Goal: Transaction & Acquisition: Purchase product/service

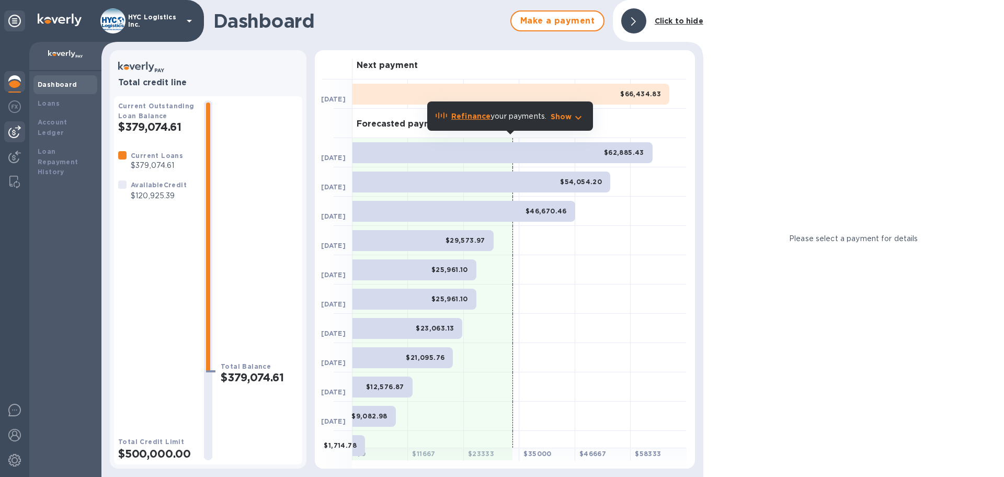
click at [13, 132] on img at bounding box center [14, 132] width 13 height 13
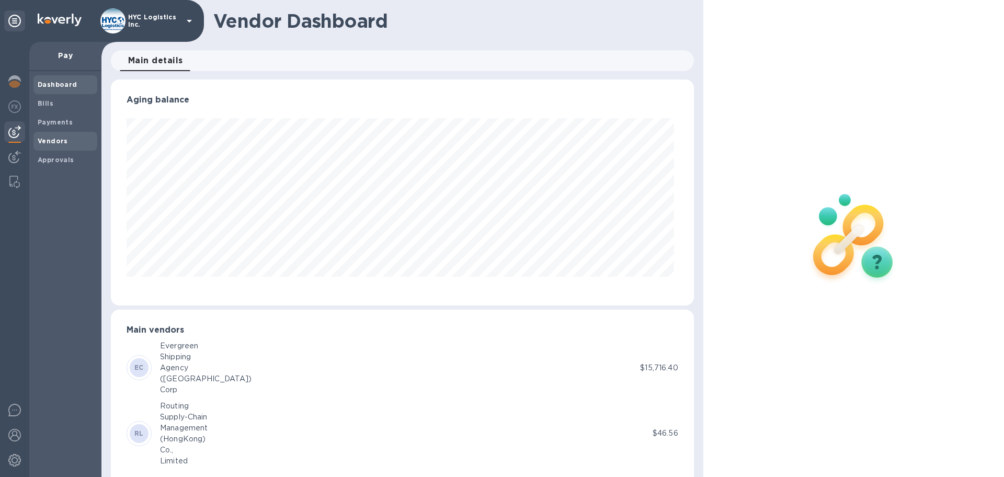
scroll to position [226, 578]
click at [43, 140] on b "Vendors" at bounding box center [53, 141] width 30 height 8
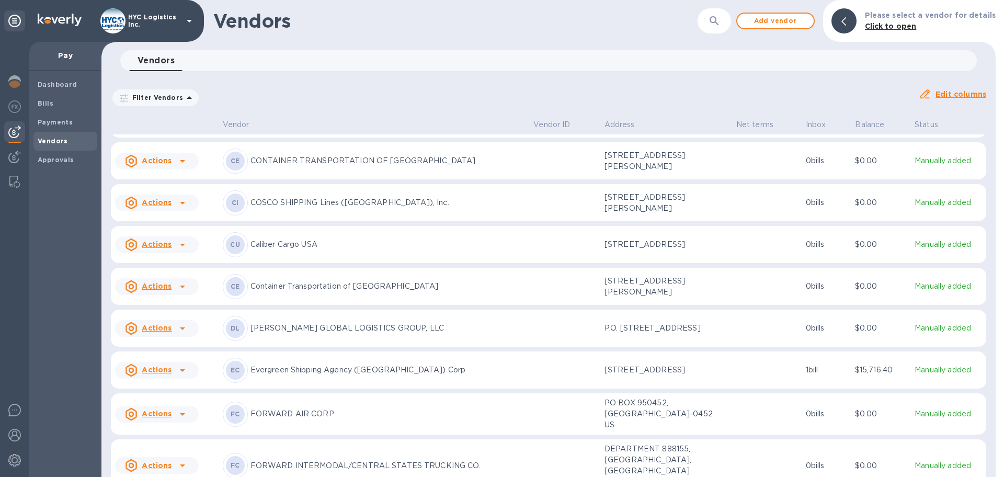
scroll to position [970, 0]
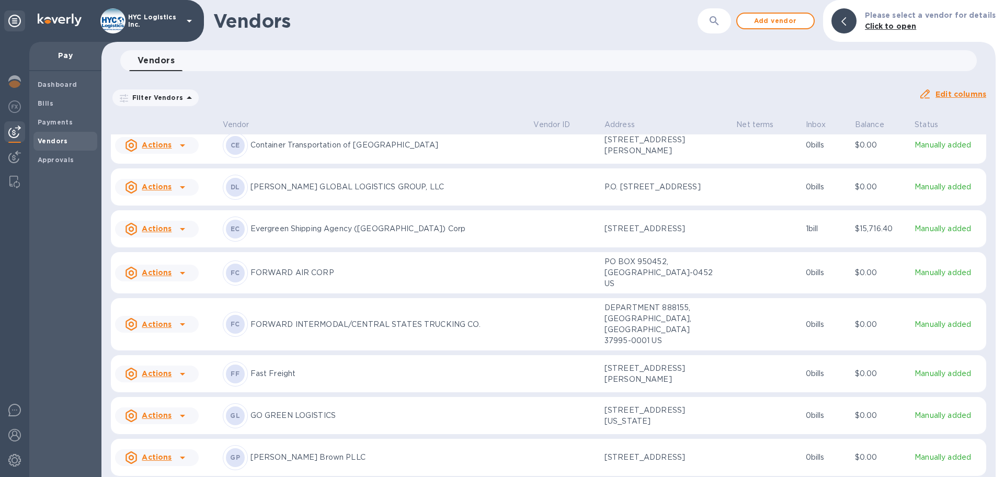
click at [178, 235] on icon at bounding box center [182, 229] width 13 height 13
click at [174, 278] on b "Add new bill" at bounding box center [168, 280] width 49 height 8
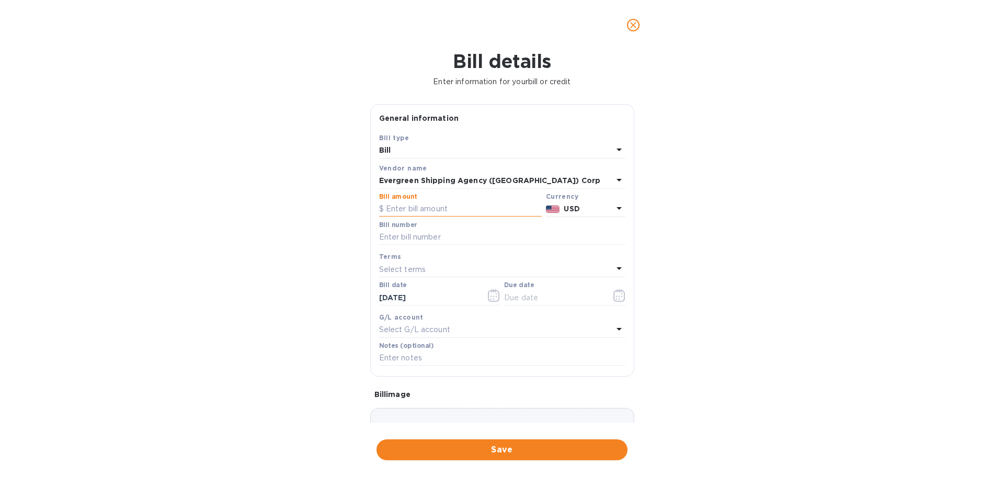
click at [452, 210] on input "text" at bounding box center [460, 209] width 163 height 16
type input "4,896.10"
click at [434, 231] on input "text" at bounding box center [502, 238] width 246 height 16
paste input "EGLV149505471680 EGLV146500611403"
type input "EGLV149505471680 EGLV146500611403"
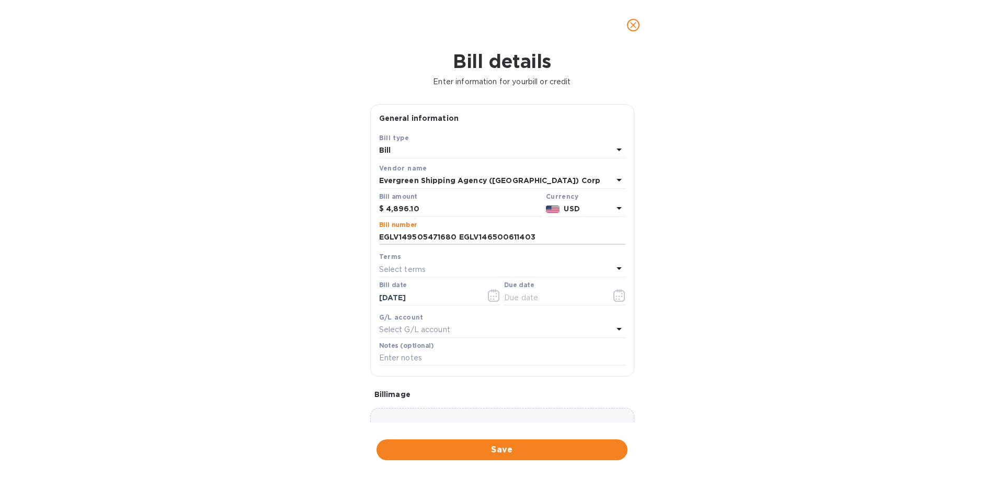
click at [446, 264] on div "Select terms" at bounding box center [496, 269] width 234 height 15
click at [432, 403] on p "COD" at bounding box center [498, 406] width 221 height 11
type input "[DATE]"
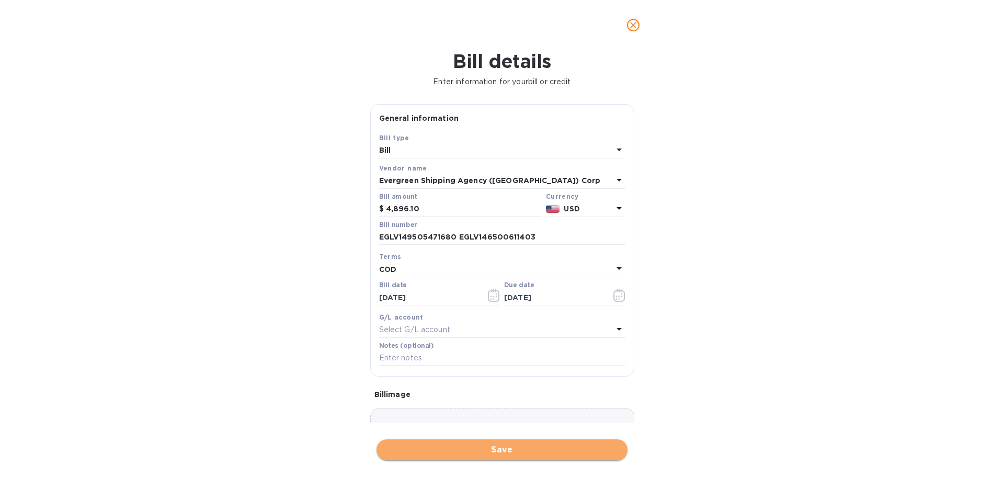
click at [525, 449] on span "Save" at bounding box center [502, 450] width 234 height 13
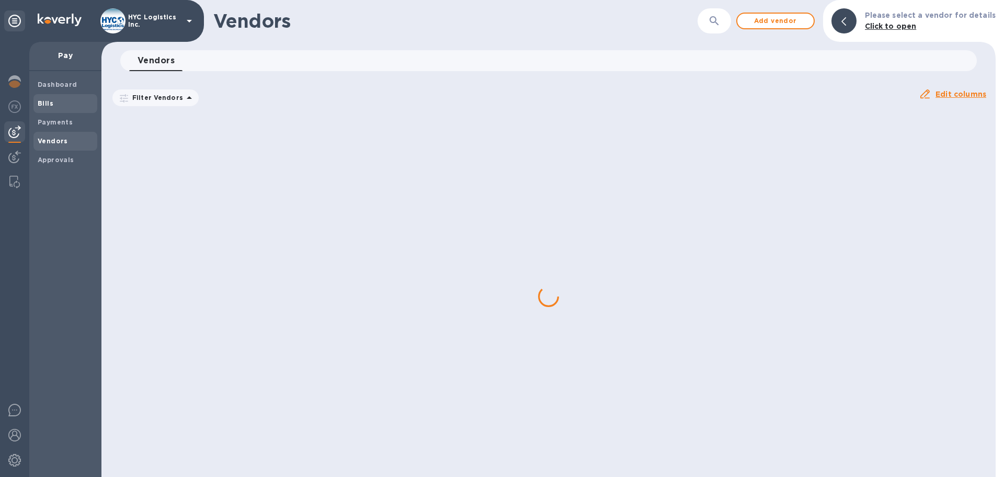
click at [41, 103] on b "Bills" at bounding box center [46, 103] width 16 height 8
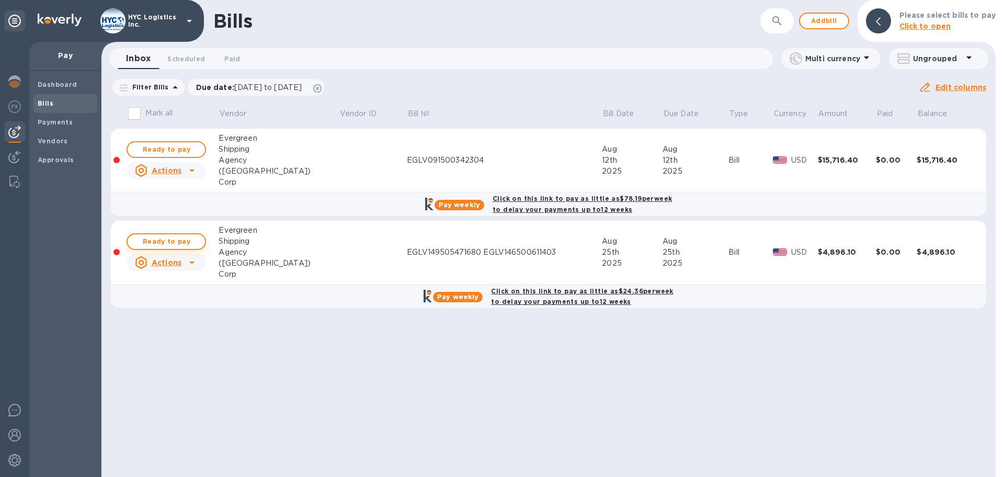
click at [178, 243] on span "Ready to pay" at bounding box center [166, 241] width 61 height 13
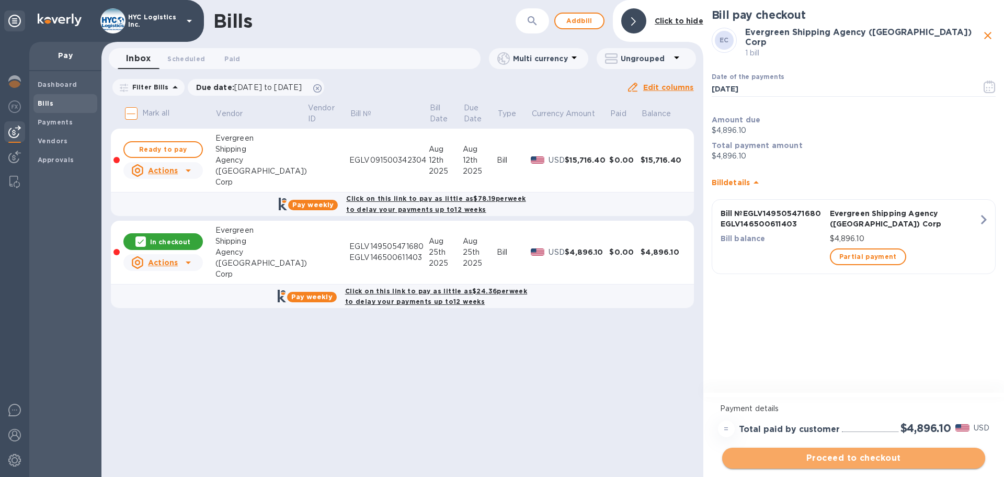
click at [882, 457] on span "Proceed to checkout" at bounding box center [854, 458] width 246 height 13
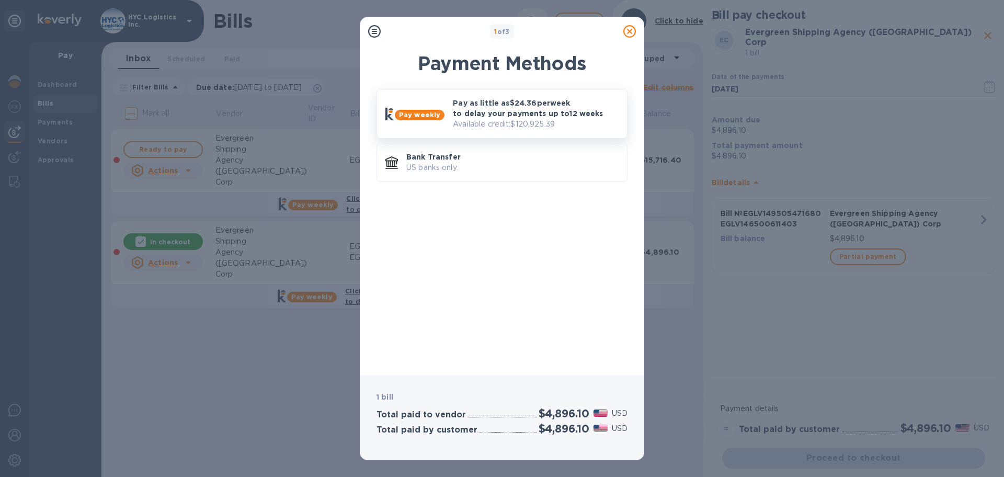
click at [542, 109] on p "Pay as little as $24.36 per week to delay your payments up to 12 weeks" at bounding box center [536, 108] width 166 height 21
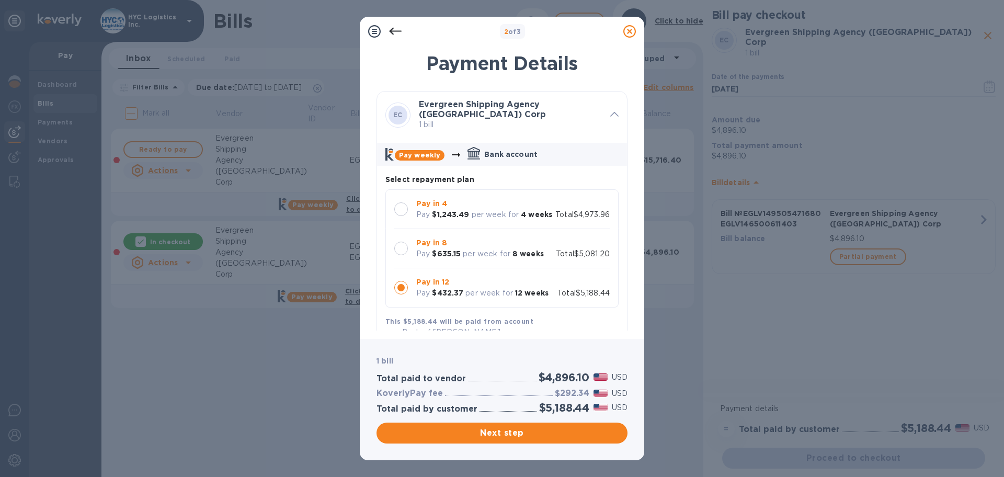
click at [399, 210] on div at bounding box center [401, 209] width 14 height 14
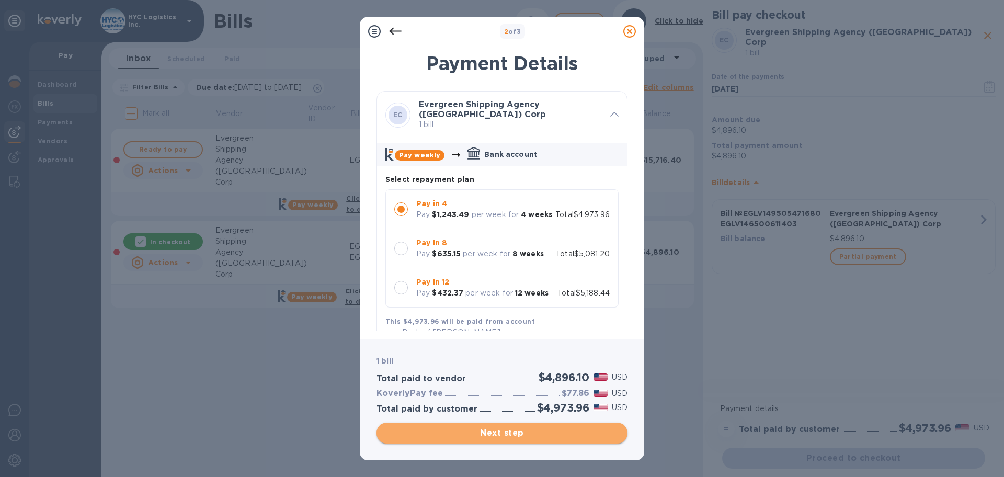
click at [508, 431] on span "Next step" at bounding box center [502, 433] width 234 height 13
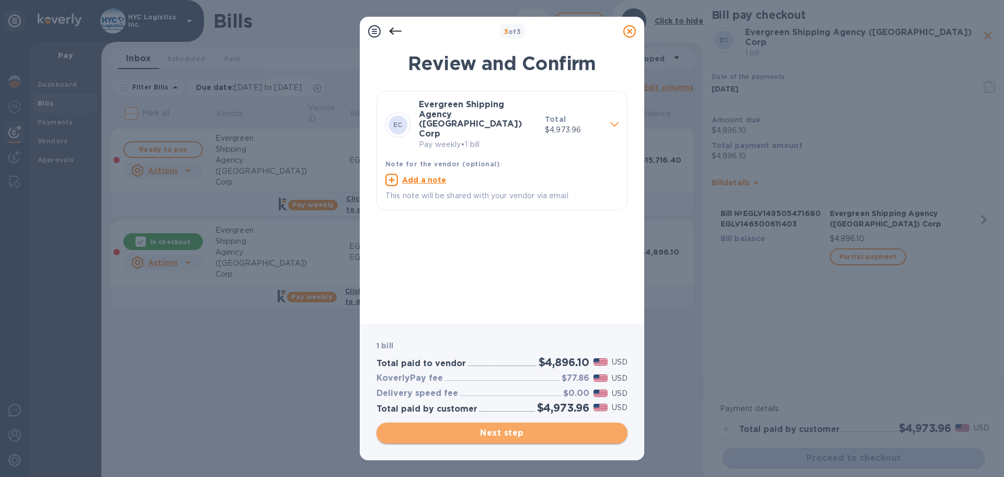
click at [522, 429] on span "Next step" at bounding box center [502, 433] width 234 height 13
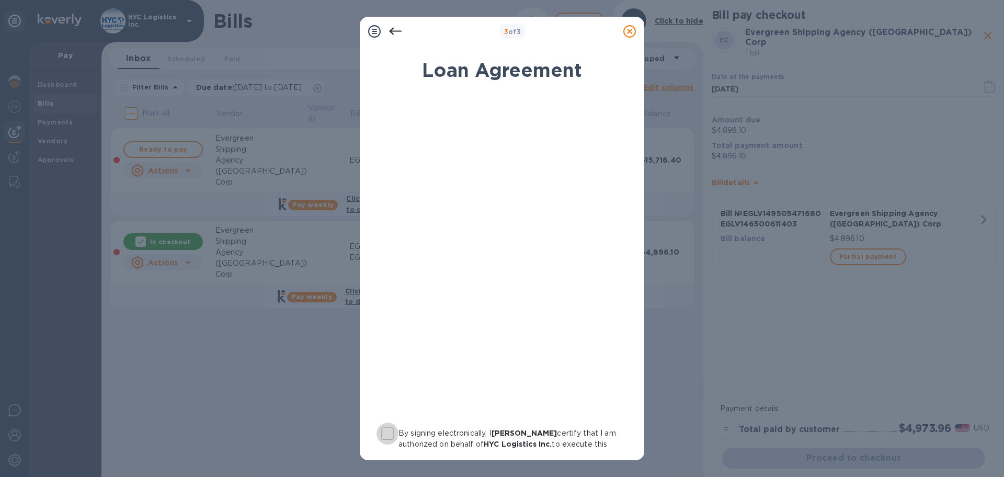
click at [385, 433] on input "By signing electronically, I [PERSON_NAME] certify that I am authorized on beha…" at bounding box center [388, 434] width 22 height 22
checkbox input "true"
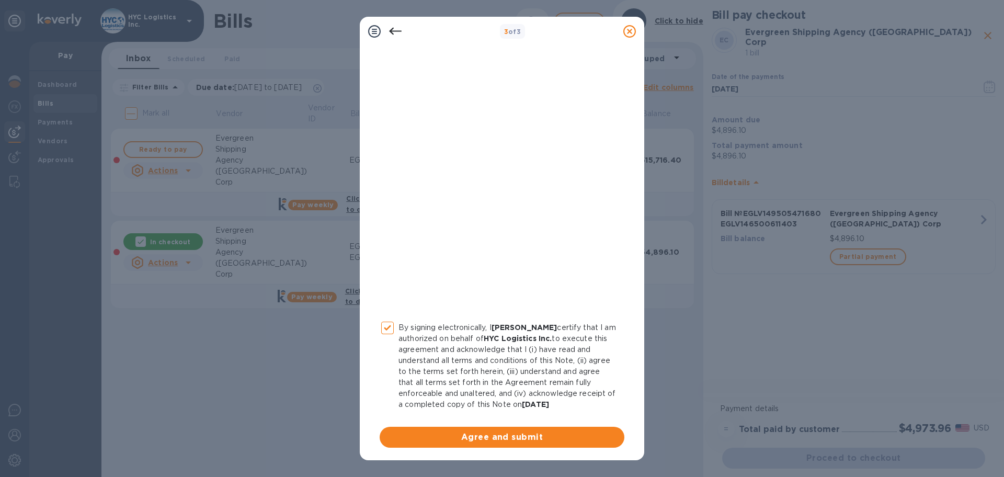
scroll to position [108, 0]
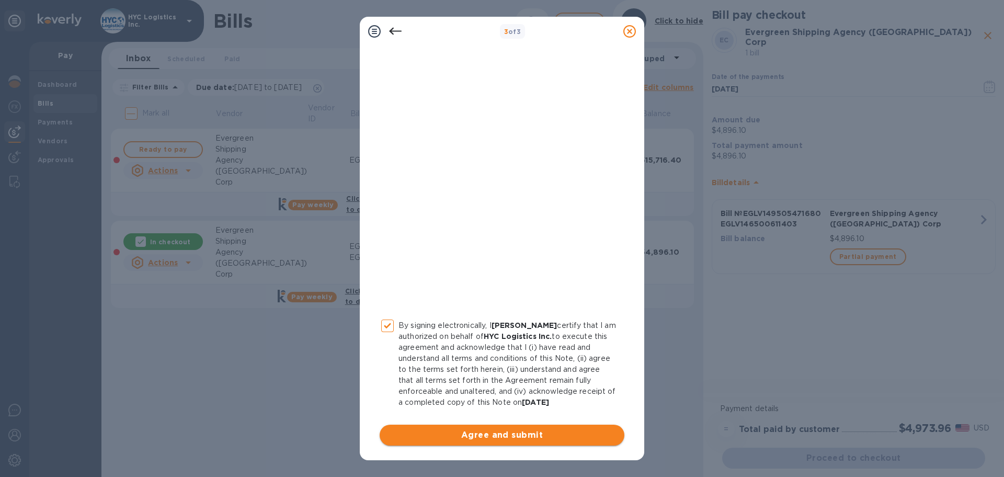
click at [500, 431] on span "Agree and submit" at bounding box center [502, 435] width 228 height 13
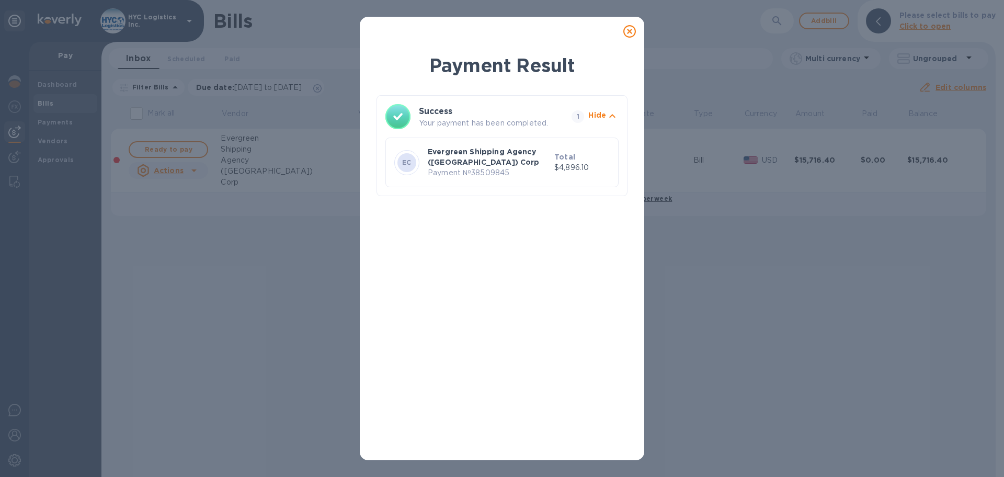
click at [480, 173] on p "Payment № 38509845" at bounding box center [489, 172] width 122 height 11
copy p "38509845"
click at [630, 31] on icon at bounding box center [629, 31] width 13 height 13
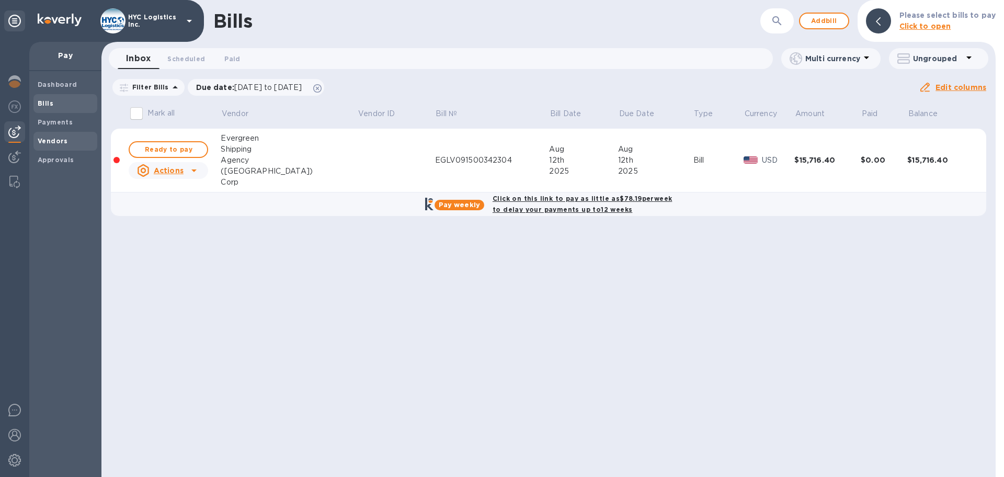
click at [60, 139] on b "Vendors" at bounding box center [53, 141] width 30 height 8
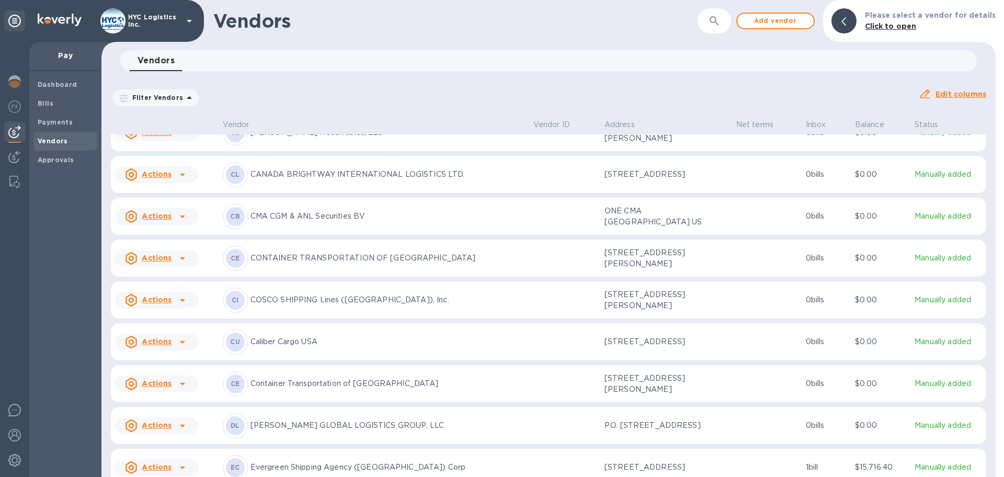
scroll to position [607, 0]
click at [180, 306] on icon at bounding box center [182, 299] width 13 height 13
click at [169, 367] on b "Add new bill" at bounding box center [168, 368] width 49 height 8
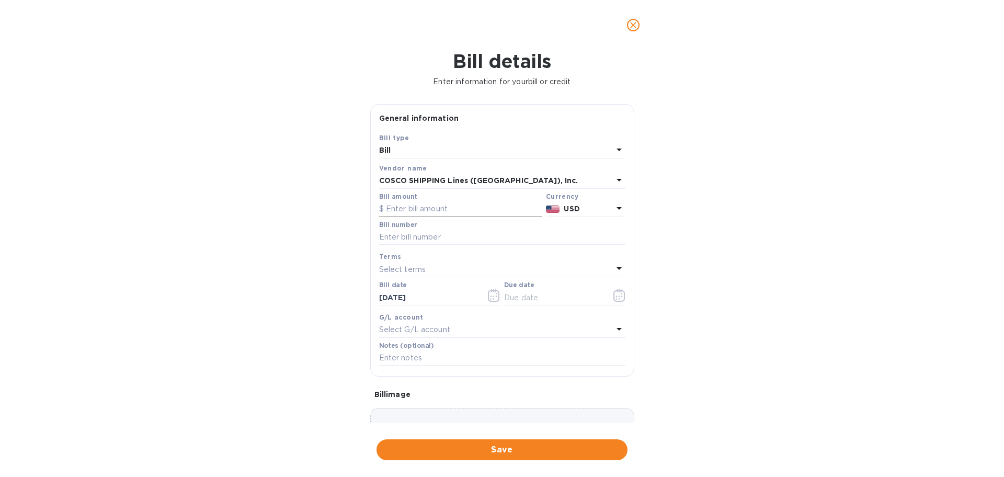
click at [452, 202] on input "text" at bounding box center [460, 209] width 163 height 16
type input "3,216"
click at [453, 230] on input "text" at bounding box center [502, 238] width 246 height 16
click at [413, 237] on input "text" at bounding box center [502, 238] width 246 height 16
paste input "COSU9503066430"
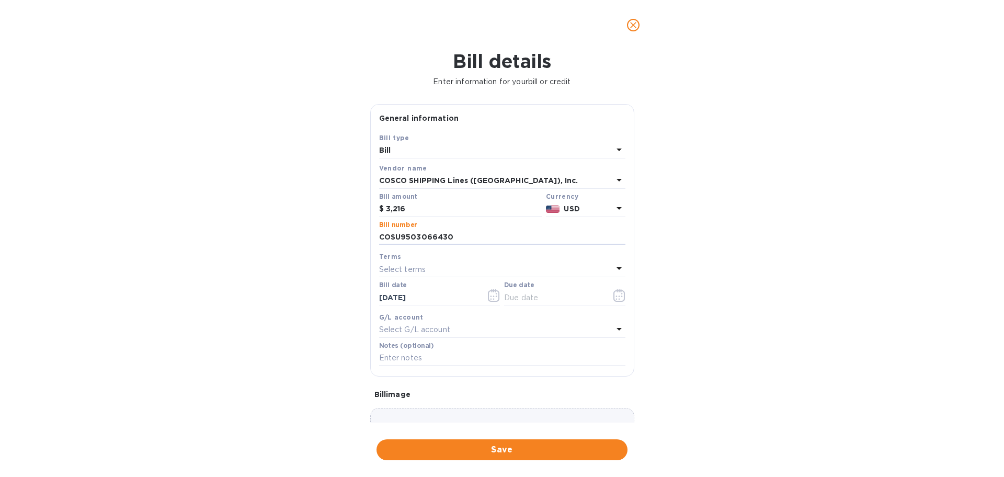
type input "COSU9503066430"
click at [415, 266] on p "Select terms" at bounding box center [402, 269] width 47 height 11
click at [408, 404] on p "COD" at bounding box center [498, 406] width 221 height 11
type input "[DATE]"
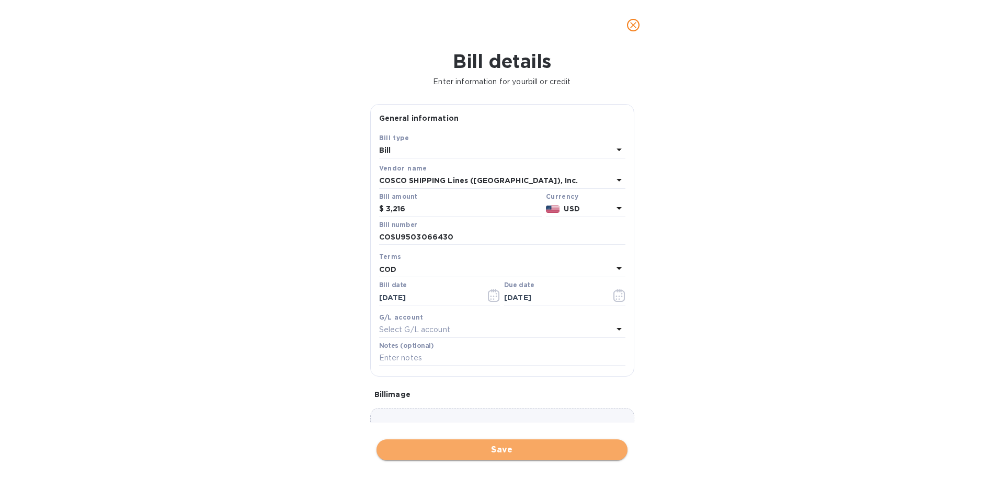
click at [502, 450] on span "Save" at bounding box center [502, 450] width 234 height 13
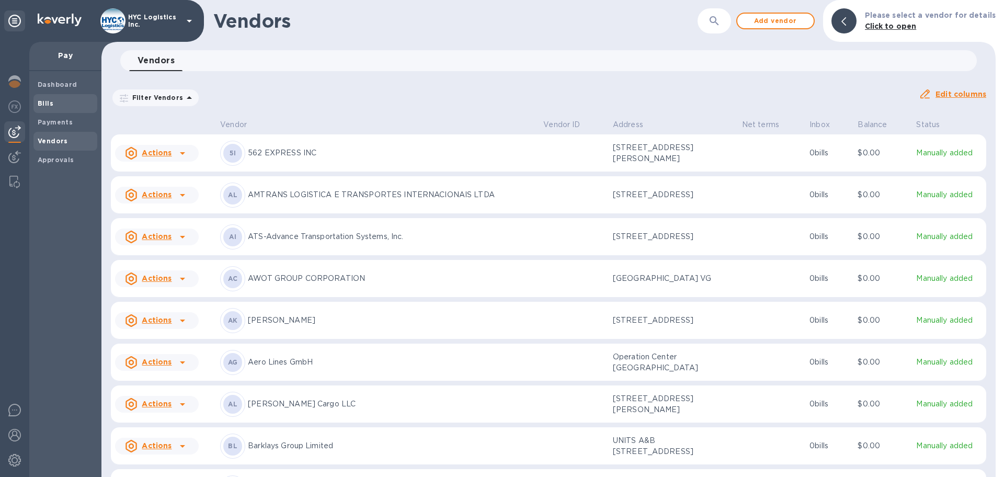
click at [53, 101] on span "Bills" at bounding box center [65, 103] width 55 height 10
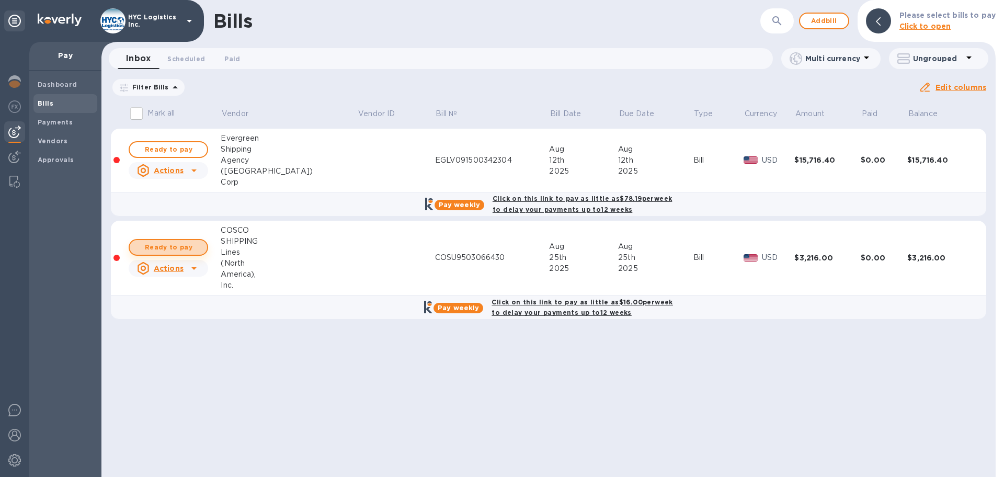
click at [180, 246] on span "Ready to pay" at bounding box center [168, 247] width 61 height 13
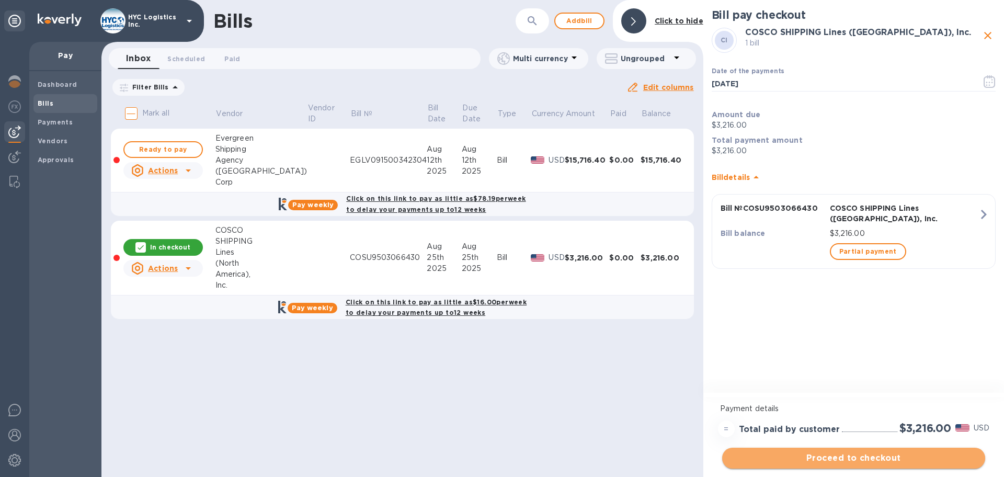
click at [847, 457] on span "Proceed to checkout" at bounding box center [854, 458] width 246 height 13
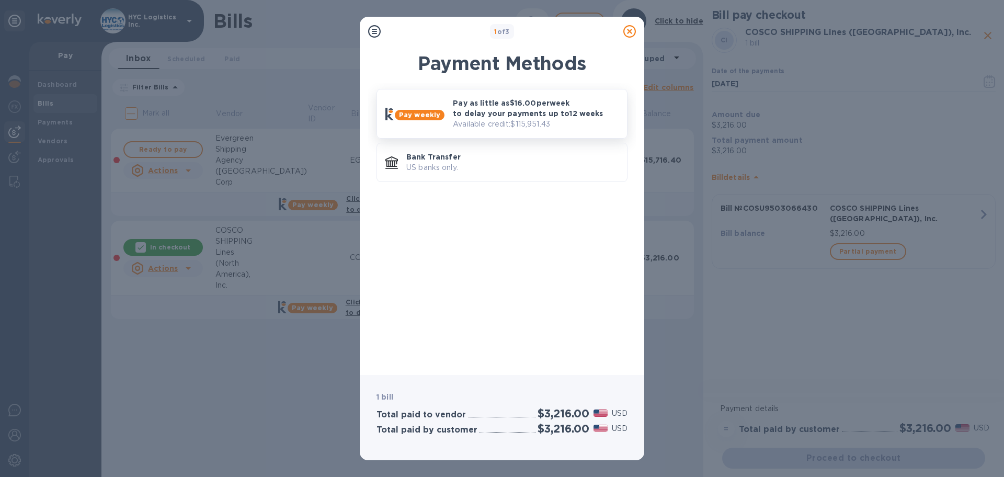
click at [535, 113] on p "Pay as little as $16.00 per week to delay your payments up to 12 weeks" at bounding box center [536, 108] width 166 height 21
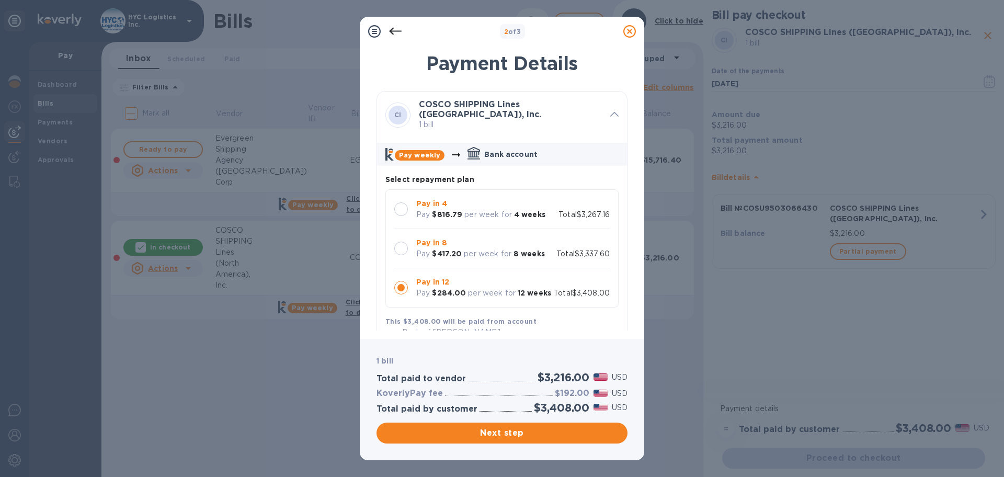
click at [402, 208] on div at bounding box center [401, 209] width 14 height 14
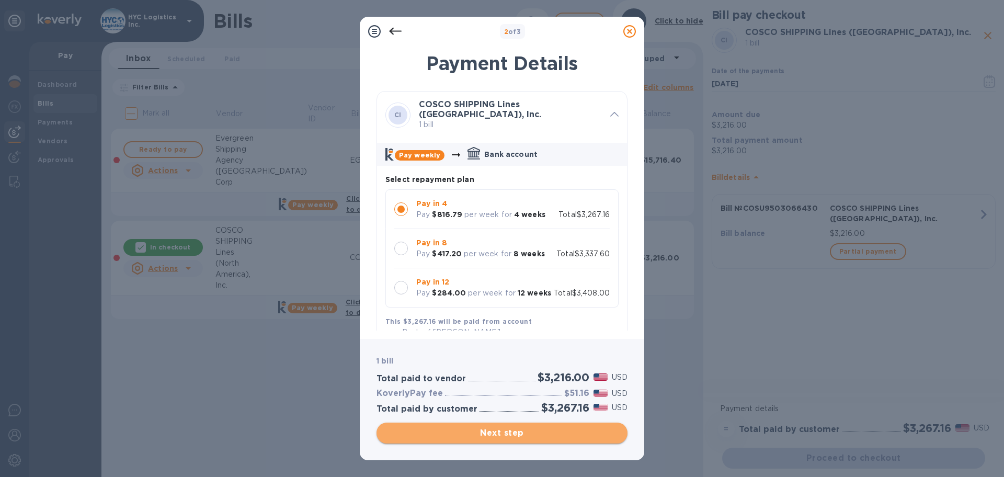
click at [480, 432] on span "Next step" at bounding box center [502, 433] width 234 height 13
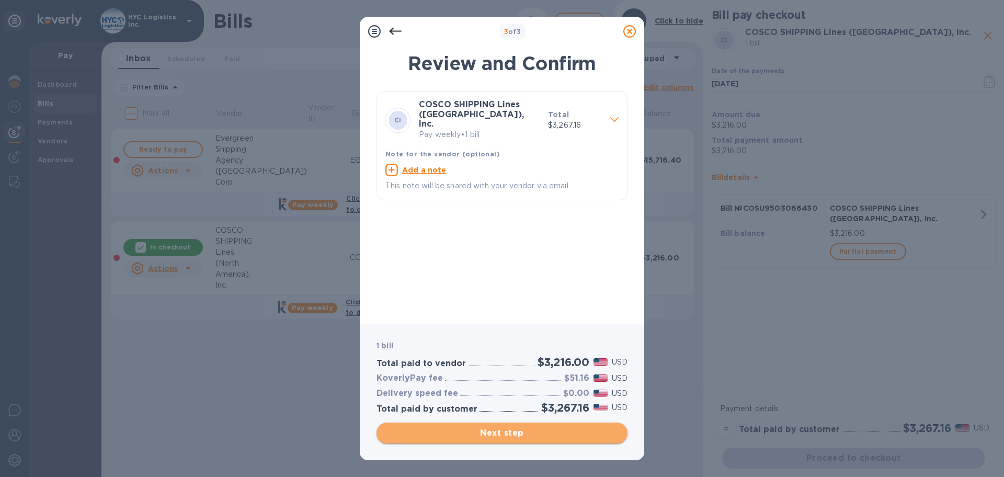
click at [532, 430] on span "Next step" at bounding box center [502, 433] width 234 height 13
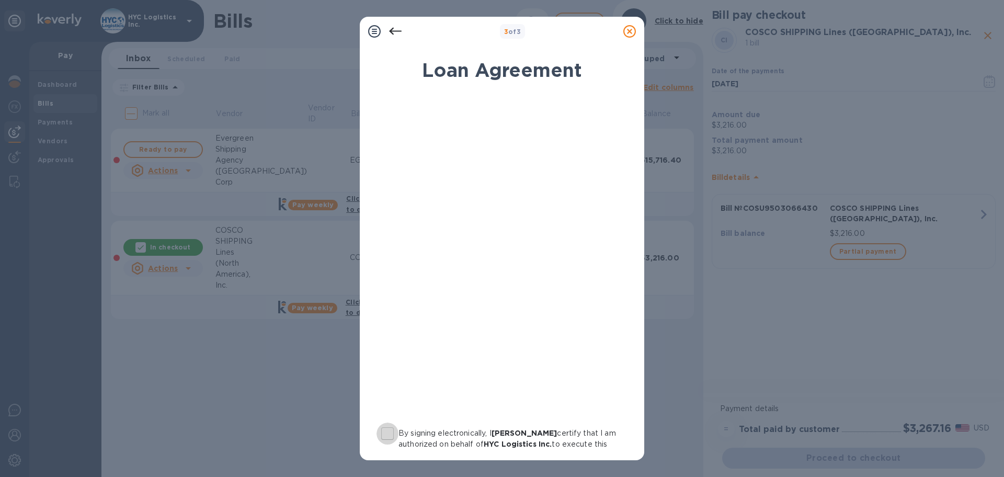
click at [390, 433] on input "By signing electronically, I [PERSON_NAME] certify that I am authorized on beha…" at bounding box center [388, 434] width 22 height 22
checkbox input "true"
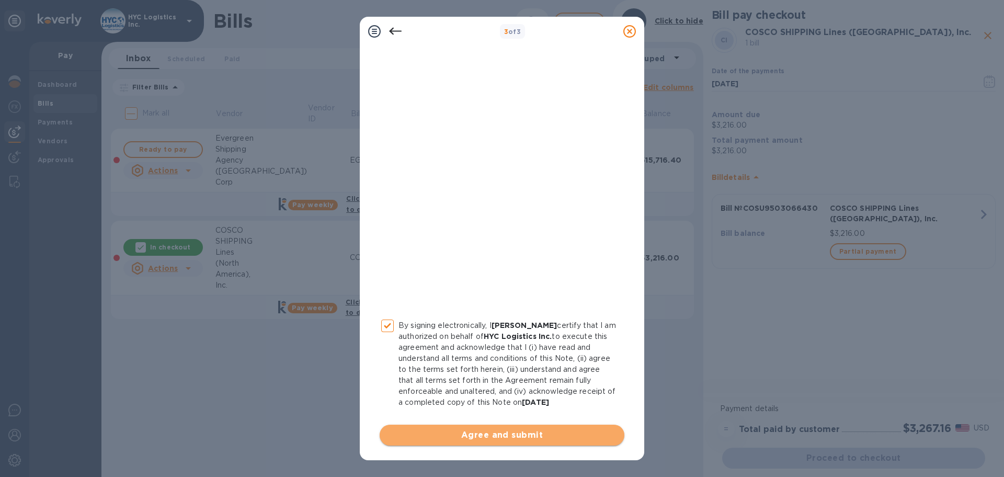
click at [522, 435] on span "Agree and submit" at bounding box center [502, 435] width 228 height 13
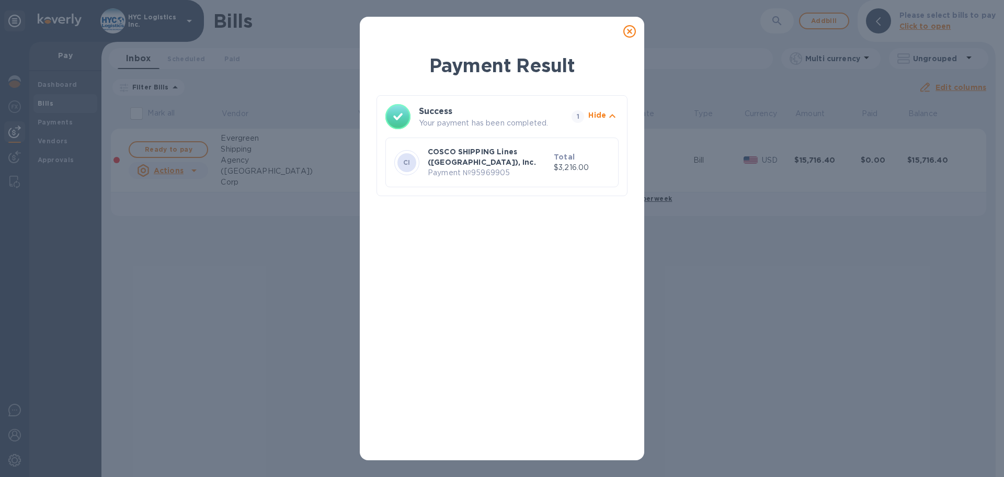
click at [488, 172] on p "Payment № 95969905" at bounding box center [489, 172] width 122 height 11
copy p "95969905"
click at [632, 30] on icon at bounding box center [629, 31] width 13 height 13
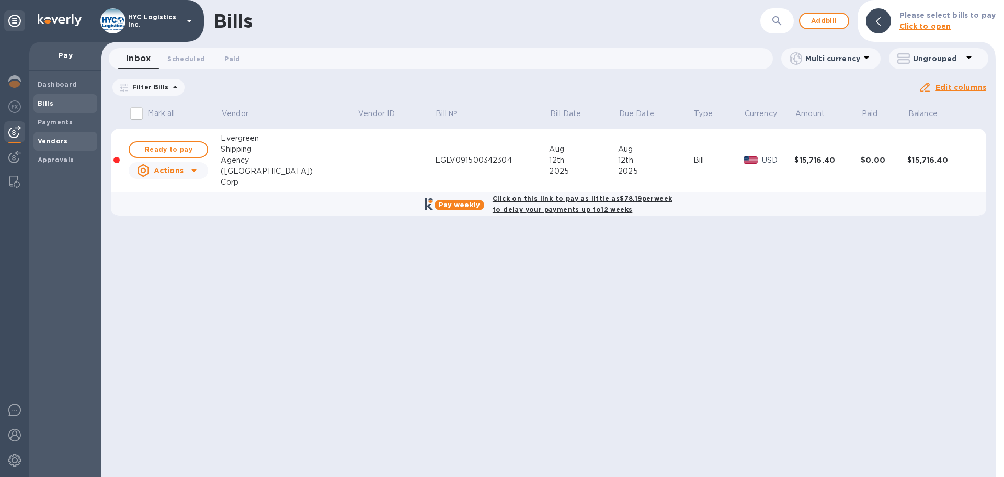
click at [60, 139] on b "Vendors" at bounding box center [53, 141] width 30 height 8
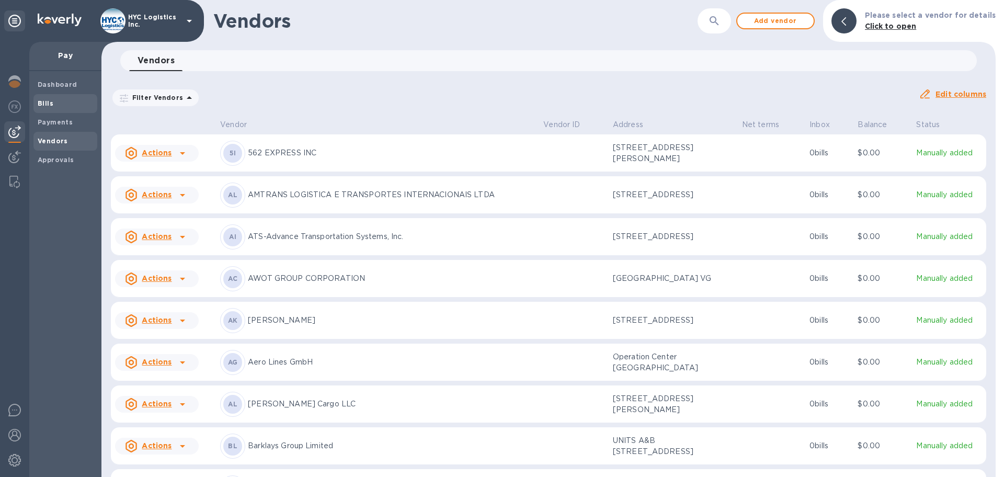
click at [47, 100] on b "Bills" at bounding box center [46, 103] width 16 height 8
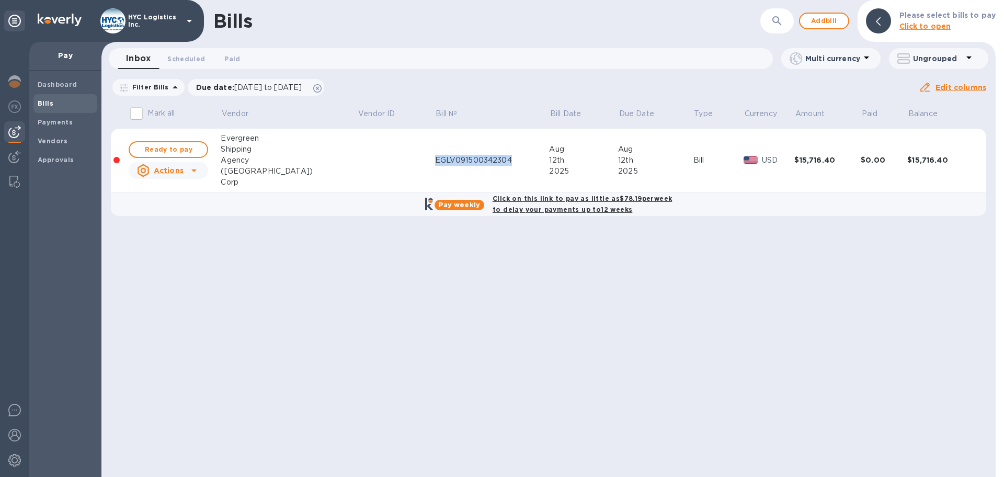
drag, startPoint x: 458, startPoint y: 159, endPoint x: 373, endPoint y: 163, distance: 84.8
click at [373, 163] on tr "Ready to pay Actions Evergreen Shipping Agency (America) Corp EGLV091500342304 …" at bounding box center [549, 161] width 876 height 64
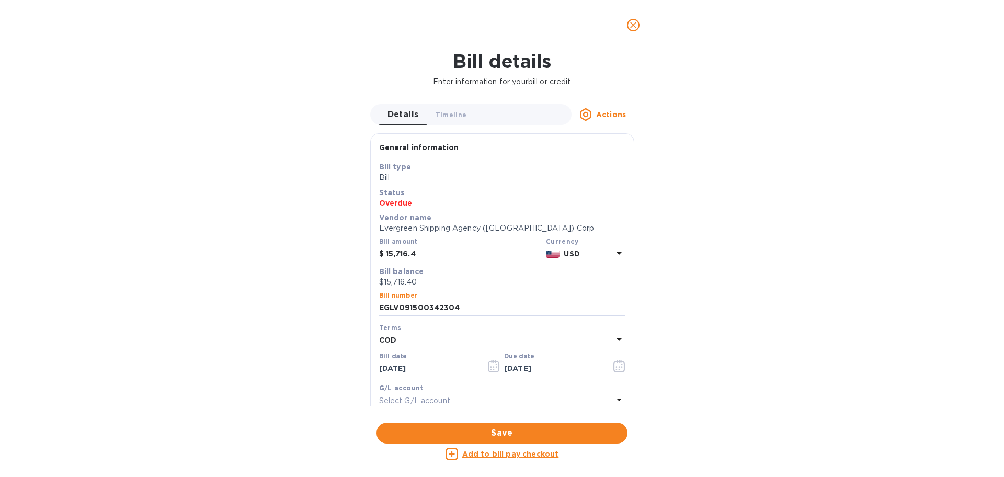
drag, startPoint x: 465, startPoint y: 308, endPoint x: 334, endPoint y: 308, distance: 130.8
click at [335, 308] on div "Bill details Enter information for your bill or credit Details 0 Timeline 0 Act…" at bounding box center [502, 263] width 1004 height 427
click at [639, 26] on span "close" at bounding box center [633, 25] width 13 height 13
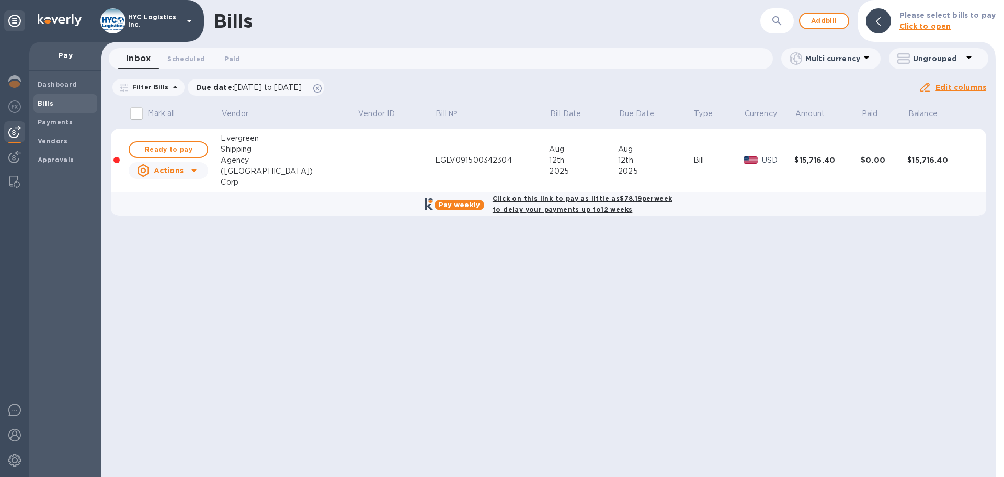
click at [190, 169] on icon at bounding box center [194, 170] width 13 height 13
click at [175, 234] on b "Delete" at bounding box center [173, 238] width 26 height 8
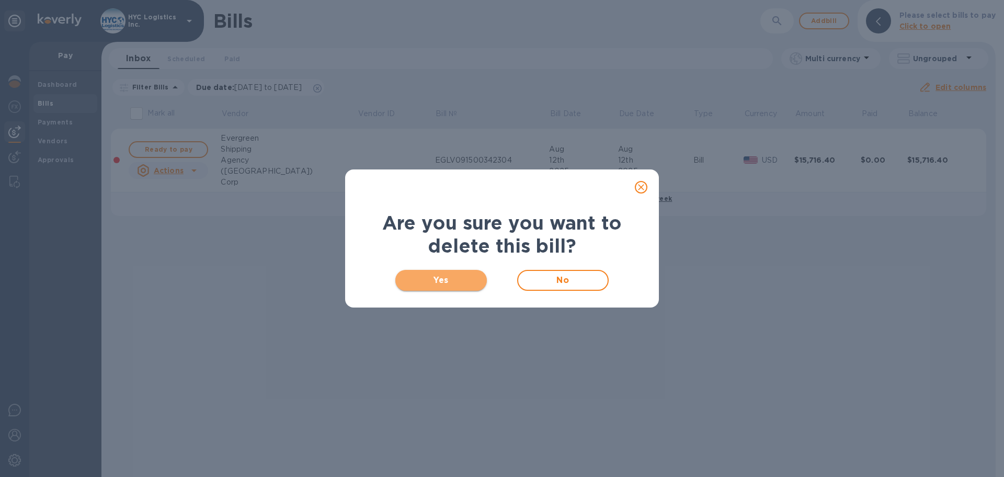
click at [442, 278] on span "Yes" at bounding box center [441, 280] width 75 height 13
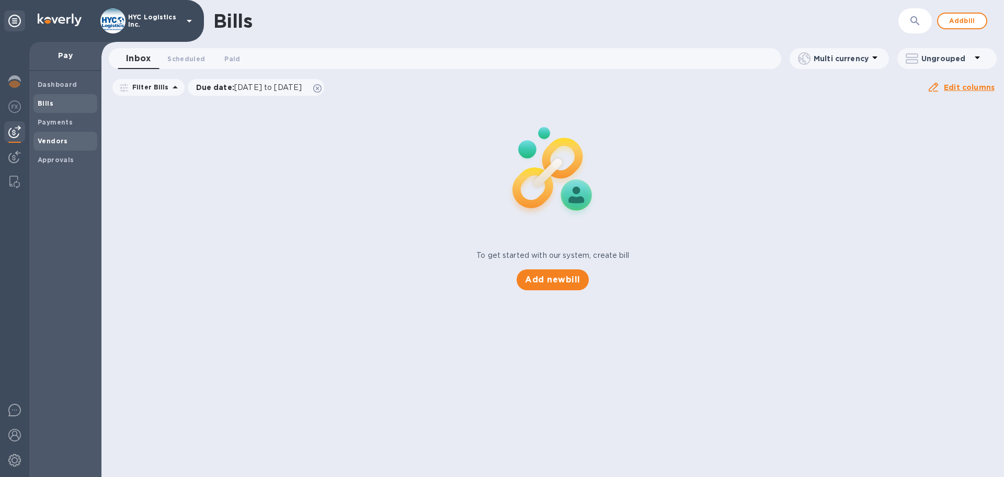
click at [57, 142] on b "Vendors" at bounding box center [53, 141] width 30 height 8
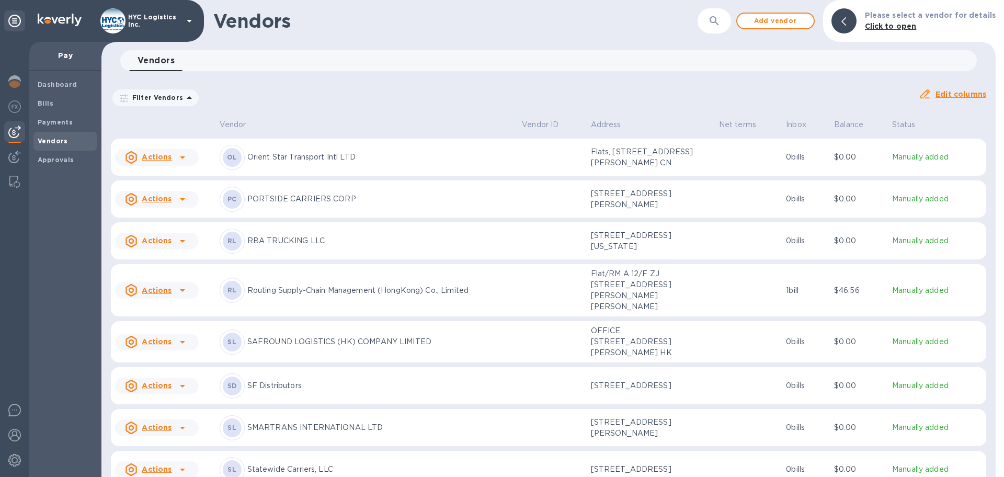
scroll to position [2024, 0]
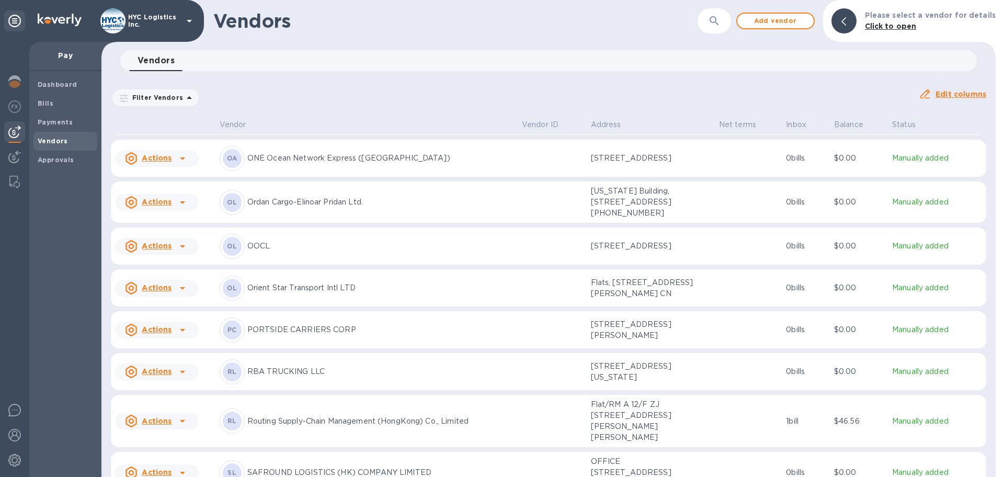
click at [171, 250] on u "Actions" at bounding box center [157, 246] width 30 height 8
click at [174, 302] on b "Add new bill" at bounding box center [168, 303] width 49 height 8
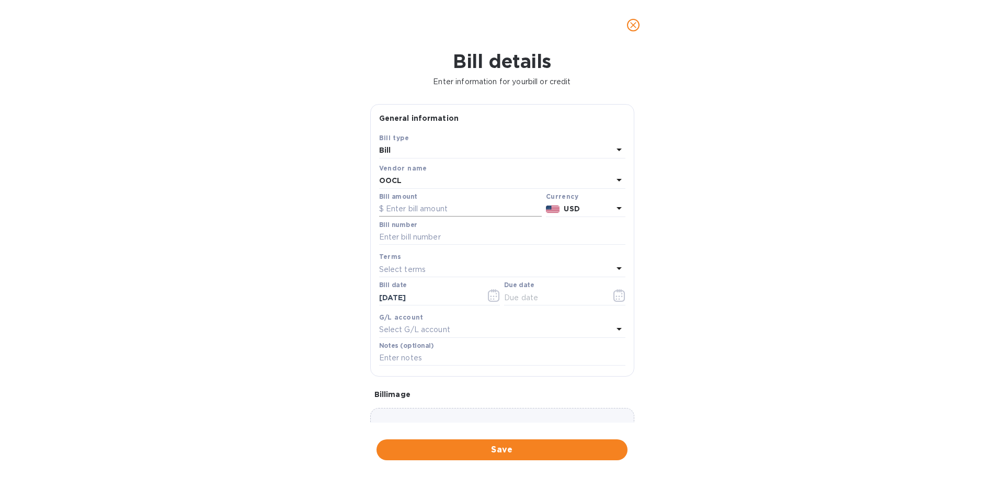
click at [435, 211] on input "text" at bounding box center [460, 209] width 163 height 16
click at [492, 238] on input "text" at bounding box center [502, 238] width 246 height 16
click at [477, 207] on input "text" at bounding box center [460, 209] width 163 height 16
type input "6,500.60"
click at [400, 237] on input "text" at bounding box center [502, 238] width 246 height 16
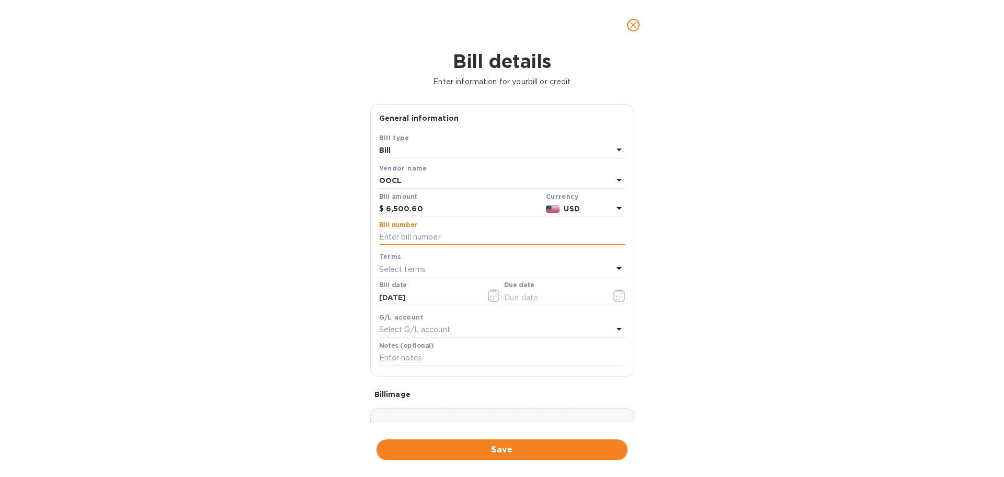
paste input "OOLU8811181420 OOLU8811182550"
type input "OOLU8811181420 OOLU8811182550"
click at [456, 267] on div "Select terms" at bounding box center [496, 269] width 234 height 15
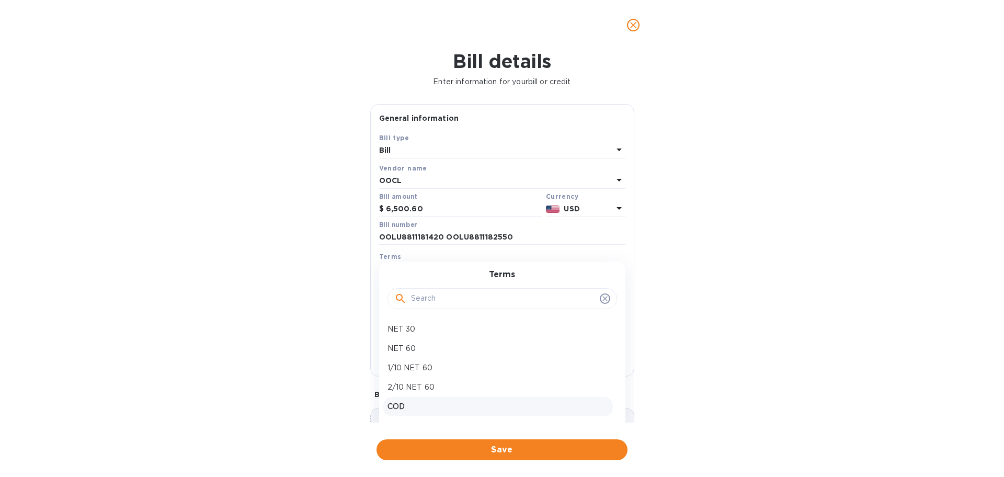
click at [422, 398] on div "COD" at bounding box center [498, 406] width 230 height 19
type input "[DATE]"
click at [485, 445] on span "Save" at bounding box center [502, 450] width 234 height 13
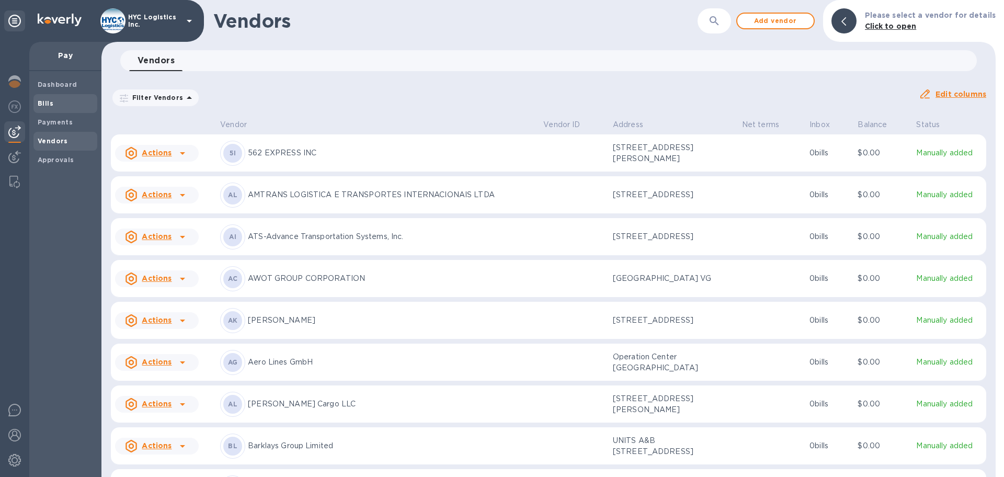
click at [45, 98] on span "Bills" at bounding box center [46, 103] width 16 height 10
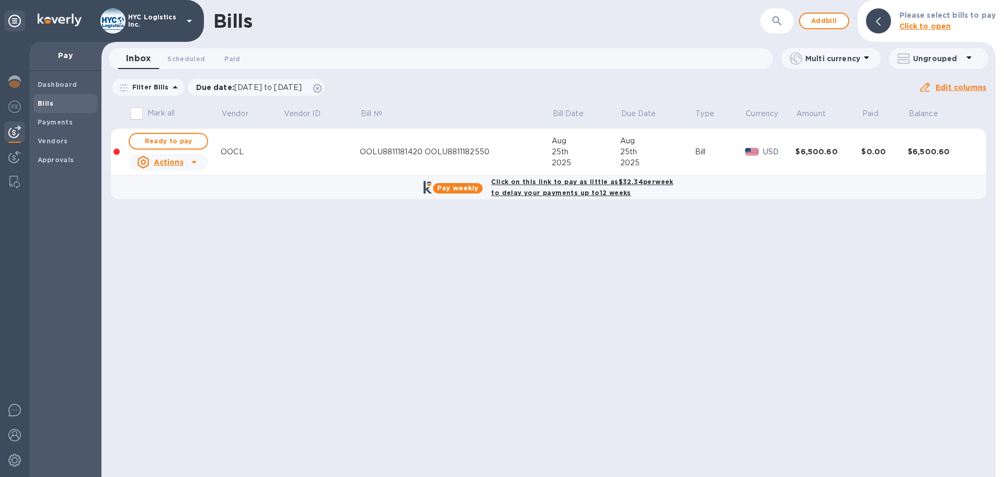
click at [562, 183] on b "Click on this link to pay as little as $32.34 per week to delay your payments u…" at bounding box center [582, 187] width 182 height 19
checkbox input "true"
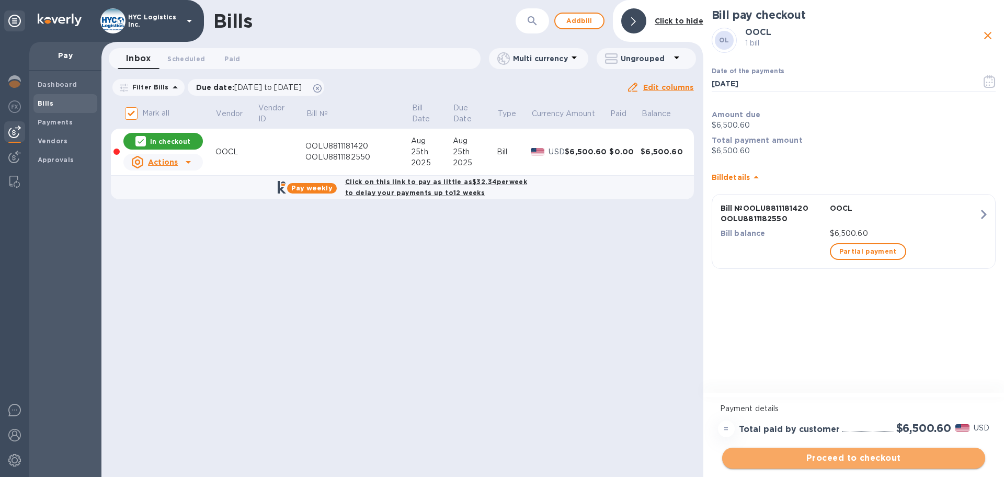
click at [835, 459] on span "Proceed to checkout" at bounding box center [854, 458] width 246 height 13
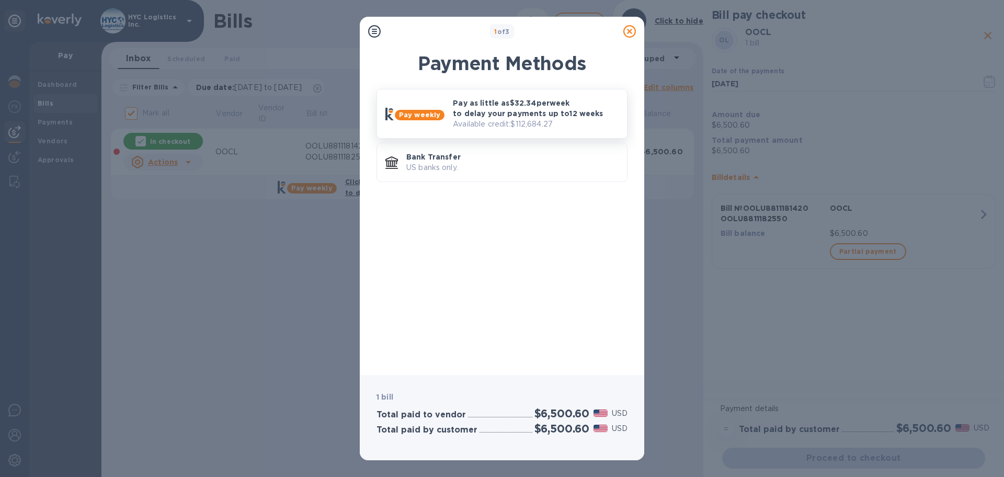
click at [496, 119] on p "Available credit: $112,684.27" at bounding box center [536, 124] width 166 height 11
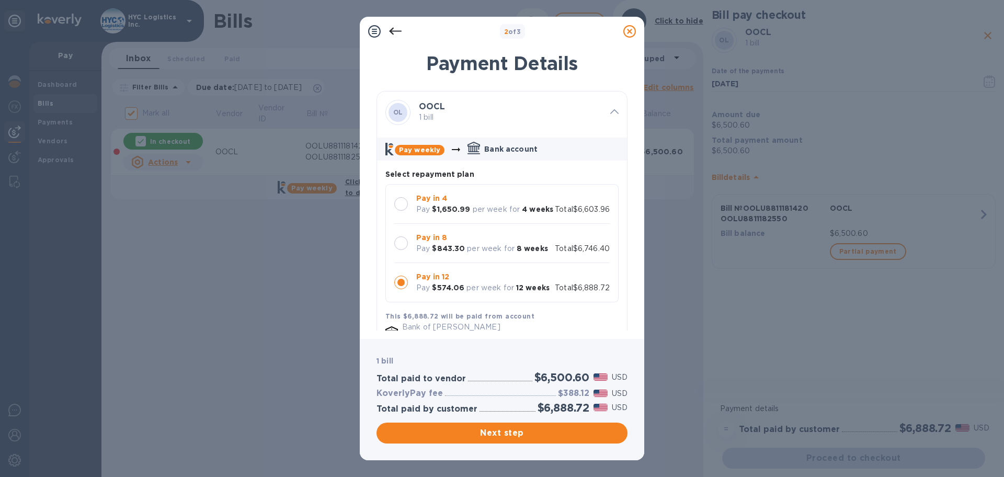
click at [398, 201] on div at bounding box center [401, 204] width 14 height 14
click at [516, 429] on span "Next step" at bounding box center [502, 433] width 234 height 13
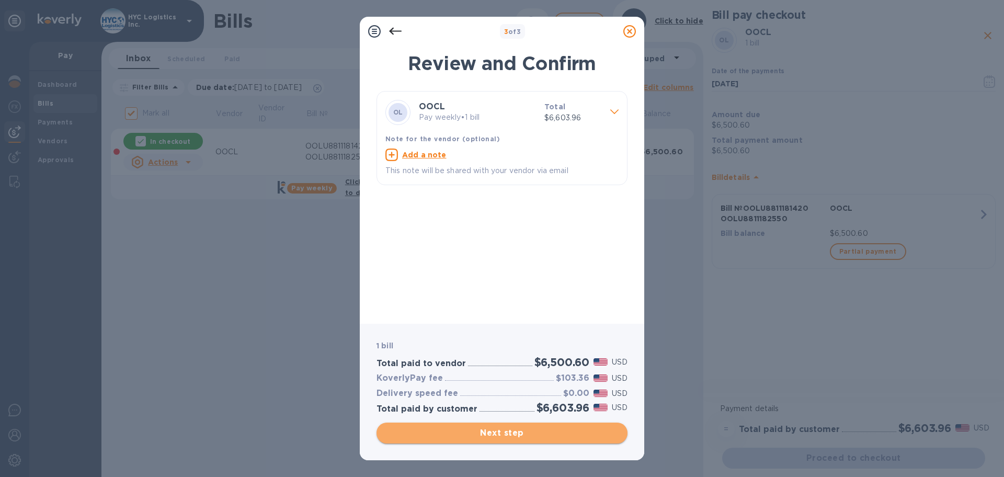
click at [511, 433] on span "Next step" at bounding box center [502, 433] width 234 height 13
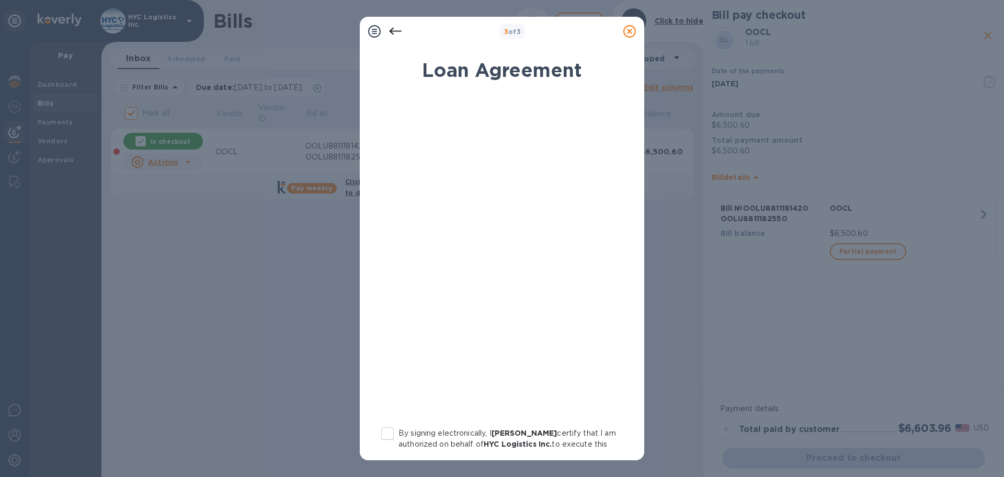
click at [391, 432] on input "By signing electronically, I [PERSON_NAME] certify that I am authorized on beha…" at bounding box center [388, 434] width 22 height 22
checkbox input "true"
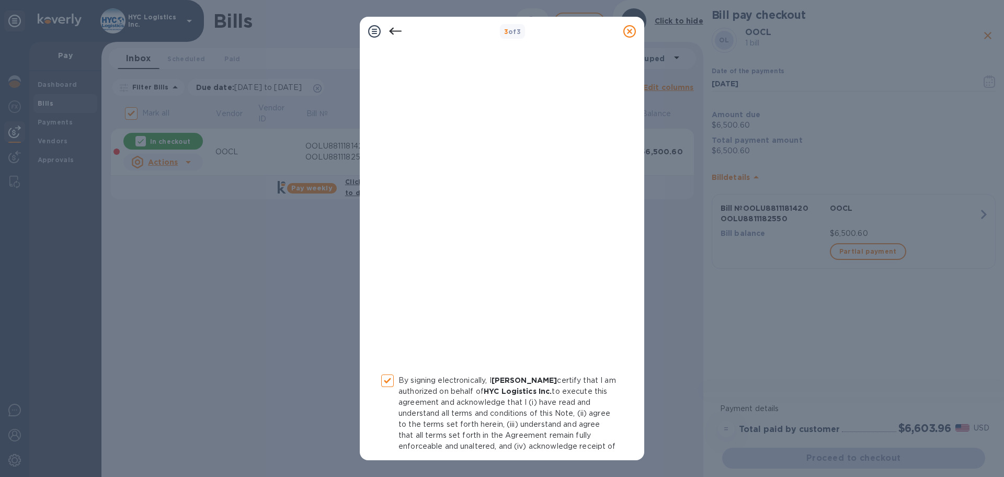
scroll to position [108, 0]
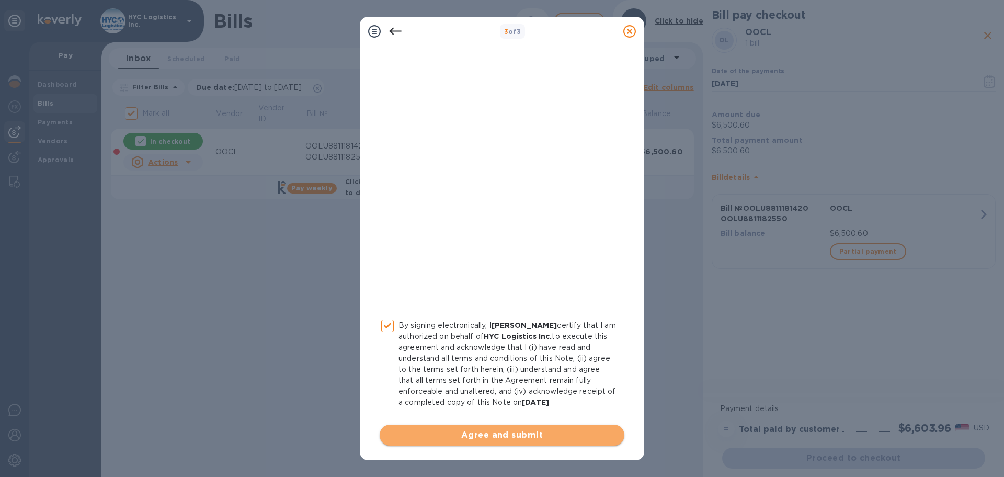
click at [505, 433] on span "Agree and submit" at bounding box center [502, 435] width 228 height 13
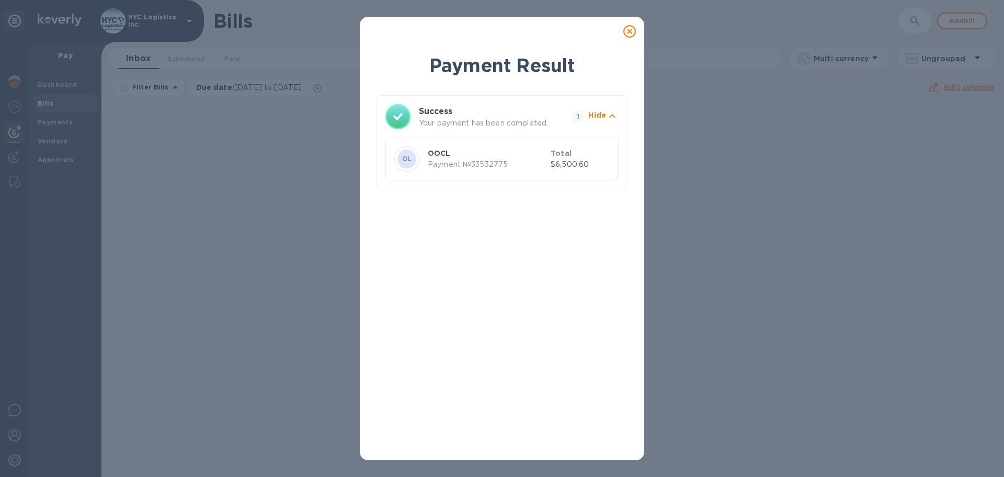
click at [493, 164] on p "Payment № 33532775" at bounding box center [487, 164] width 119 height 11
copy p "33532775"
click at [629, 29] on icon at bounding box center [629, 31] width 13 height 13
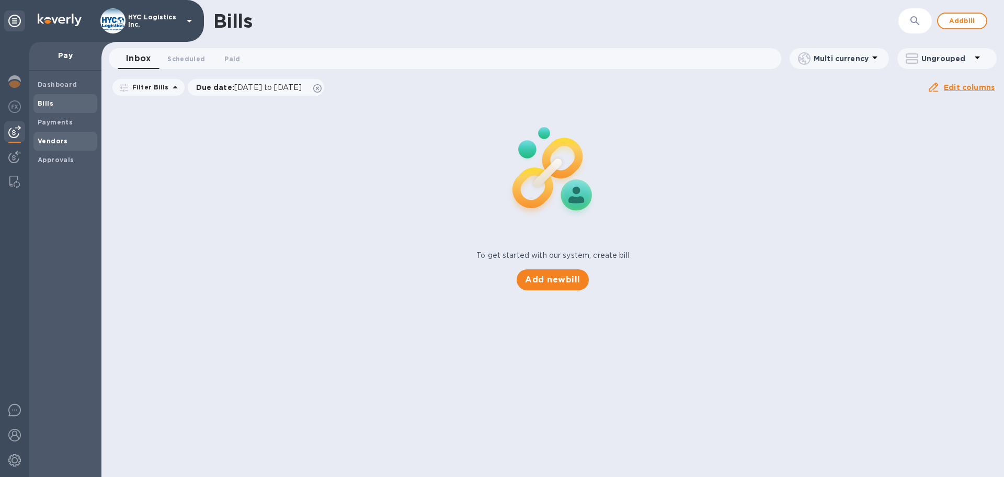
click at [57, 137] on b "Vendors" at bounding box center [53, 141] width 30 height 8
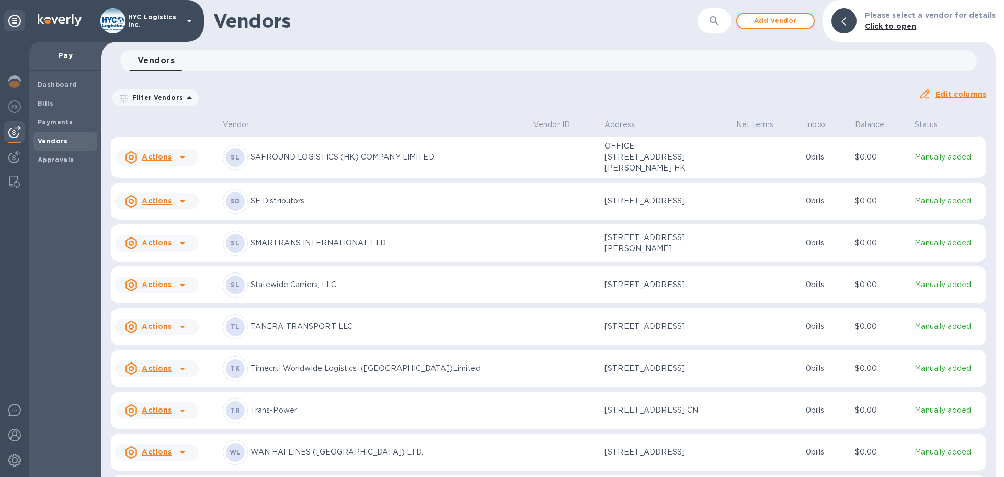
scroll to position [2661, 0]
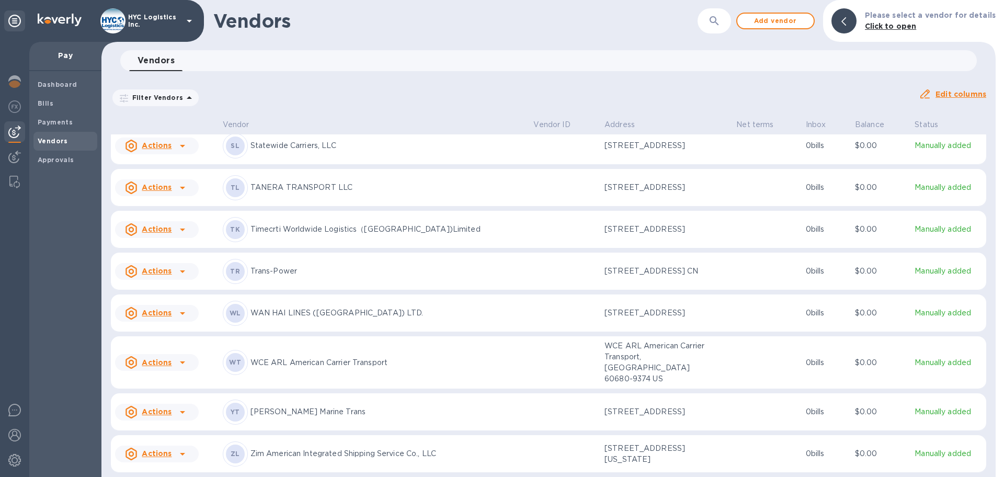
click at [166, 409] on u "Actions" at bounding box center [157, 411] width 30 height 8
click at [178, 428] on b "Add new bill" at bounding box center [168, 430] width 49 height 8
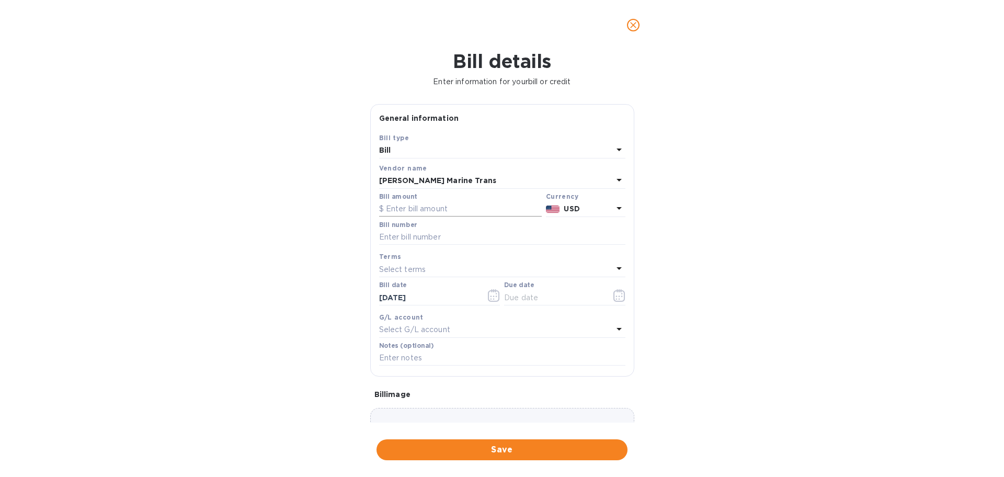
click at [455, 208] on input "text" at bounding box center [460, 209] width 163 height 16
click at [464, 198] on div "Bill amount" at bounding box center [460, 205] width 163 height 24
click at [454, 208] on input "text" at bounding box center [460, 209] width 163 height 16
type input "7,480"
click at [455, 236] on input "text" at bounding box center [502, 238] width 246 height 16
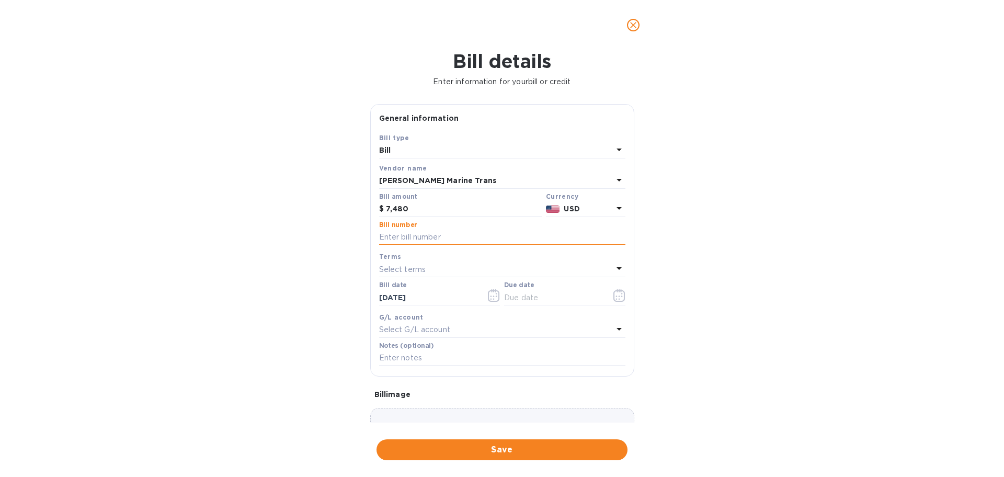
paste input "YMJAE488044821 YMJAE216057086"
click at [449, 233] on input "YMJAE488044821 YMJAE216057086" at bounding box center [502, 238] width 246 height 16
type input "YMJAE488044821 YMJAE216057086"
click at [446, 269] on div "Select terms" at bounding box center [496, 269] width 234 height 15
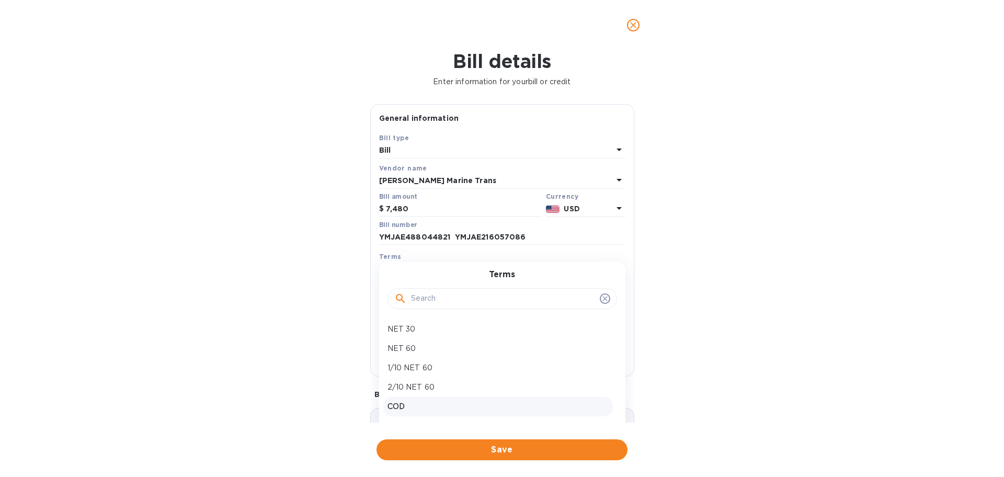
click at [417, 406] on p "COD" at bounding box center [498, 406] width 221 height 11
type input "[DATE]"
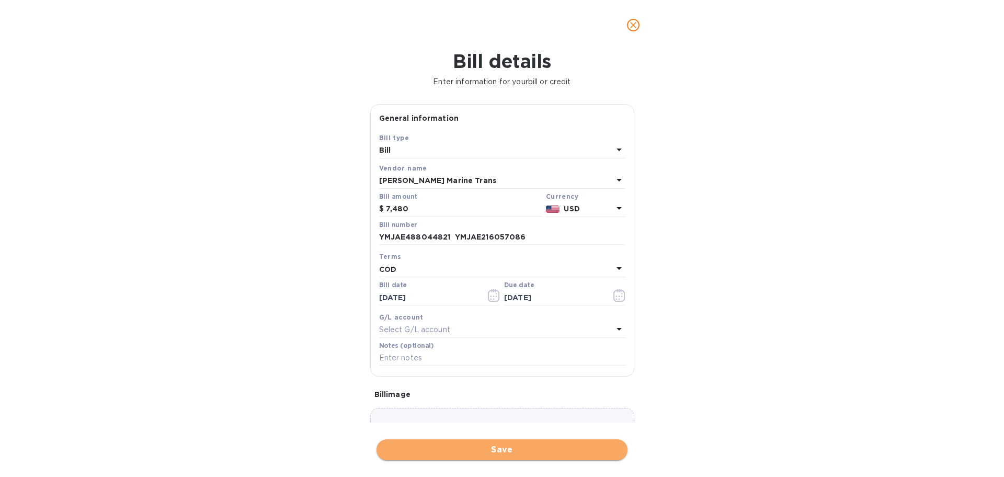
click at [515, 449] on span "Save" at bounding box center [502, 450] width 234 height 13
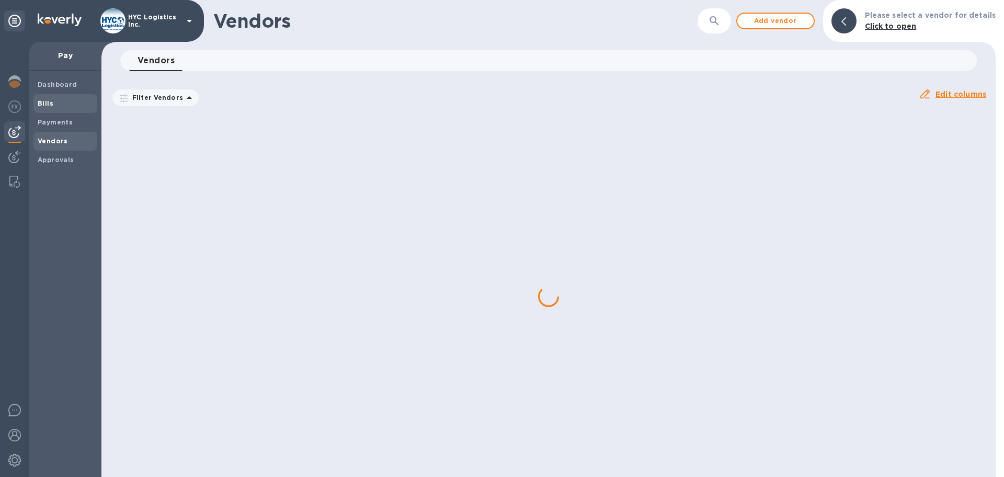
click at [37, 98] on div "Bills" at bounding box center [65, 103] width 64 height 19
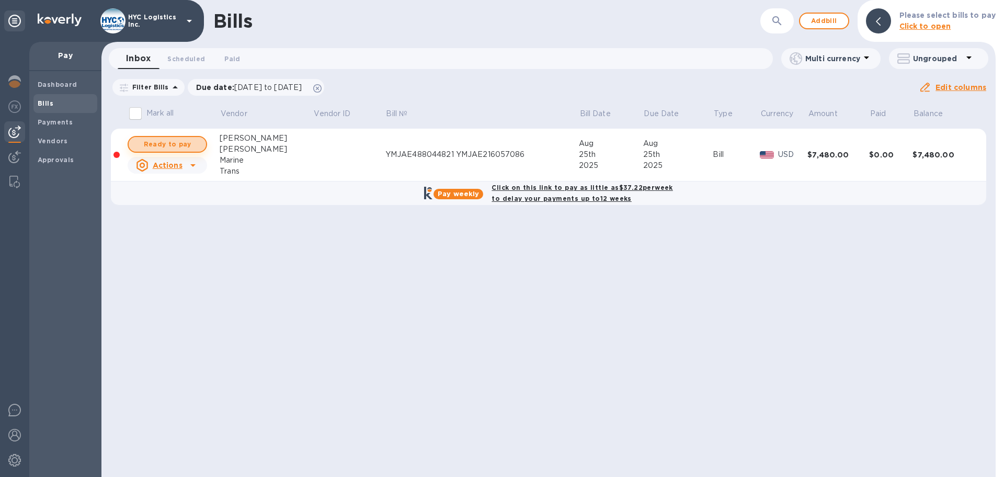
click at [163, 143] on span "Ready to pay" at bounding box center [167, 144] width 61 height 13
checkbox input "true"
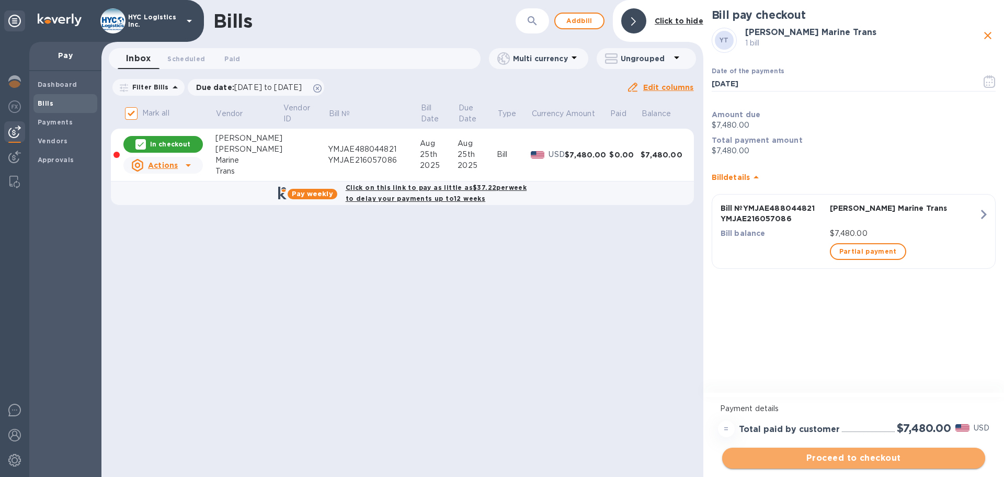
click at [878, 457] on span "Proceed to checkout" at bounding box center [854, 458] width 246 height 13
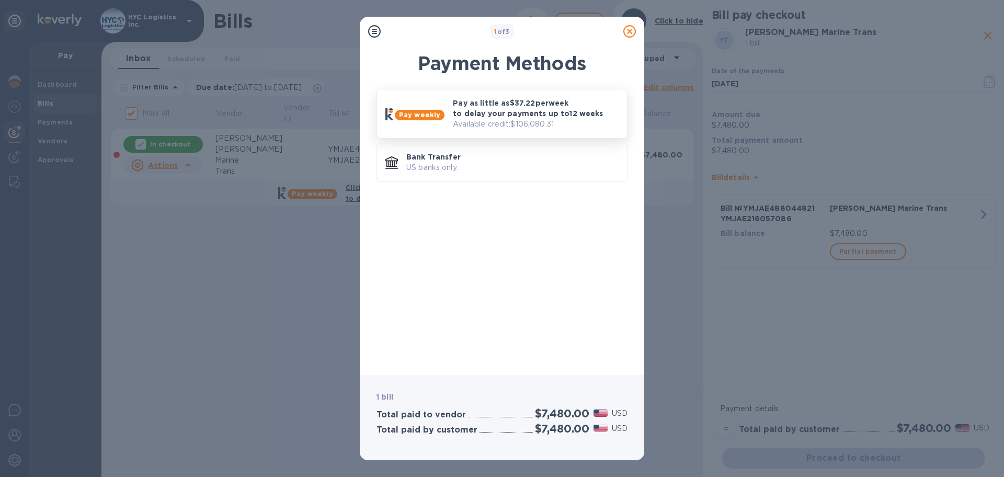
click at [518, 101] on p "Pay as little as $37.22 per week to delay your payments up to 12 weeks" at bounding box center [536, 108] width 166 height 21
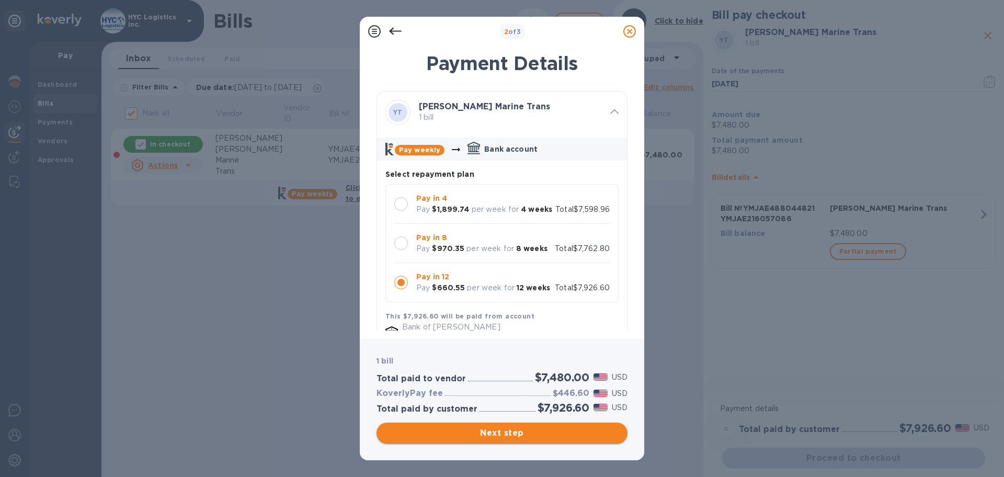
click at [478, 433] on span "Next step" at bounding box center [502, 433] width 234 height 13
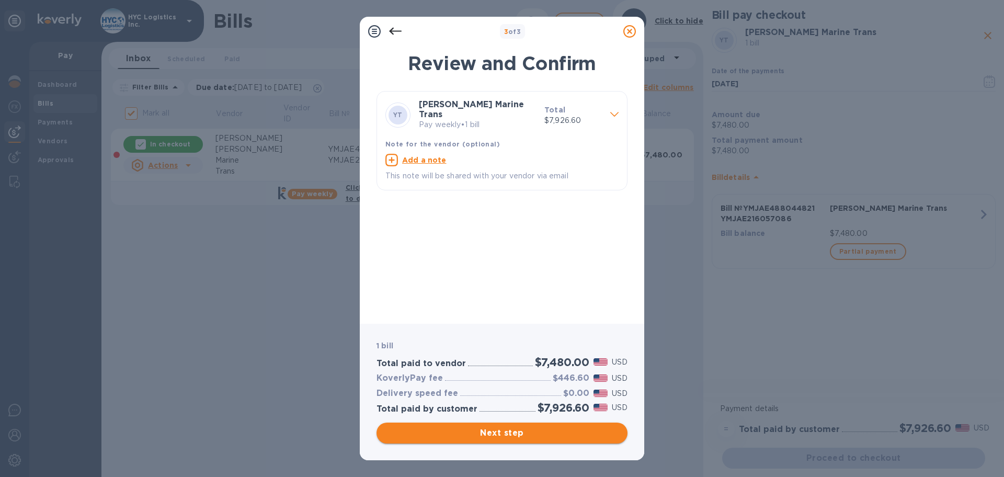
click at [509, 432] on span "Next step" at bounding box center [502, 433] width 234 height 13
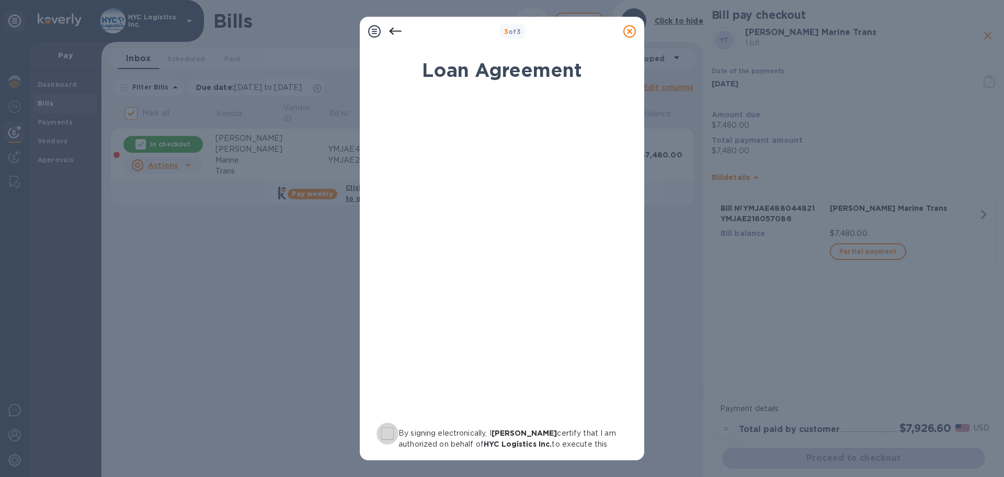
click at [390, 432] on input "By signing electronically, I [PERSON_NAME] certify that I am authorized on beha…" at bounding box center [388, 434] width 22 height 22
checkbox input "true"
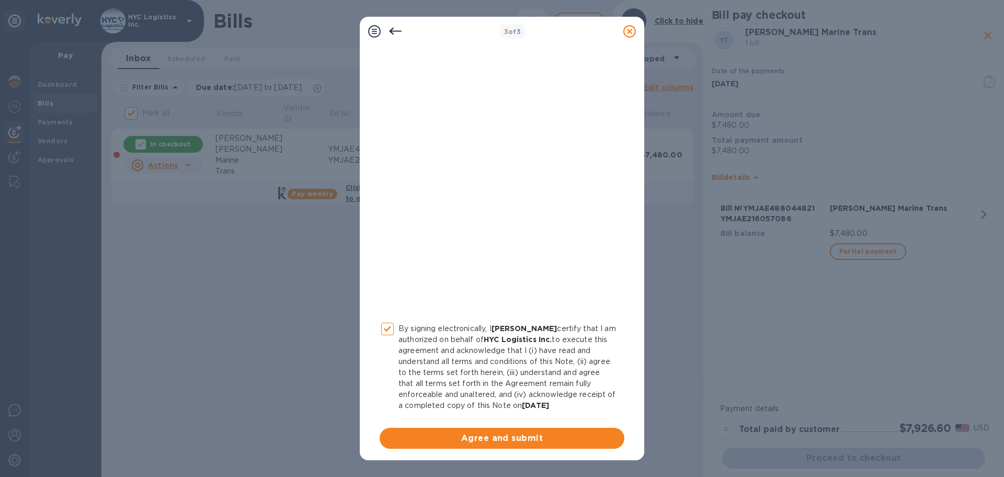
scroll to position [108, 0]
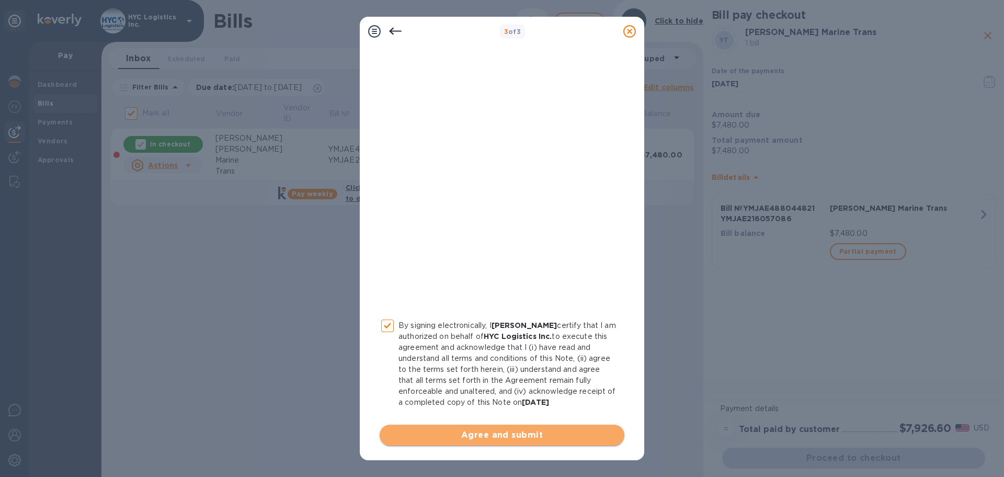
click at [513, 434] on span "Agree and submit" at bounding box center [502, 435] width 228 height 13
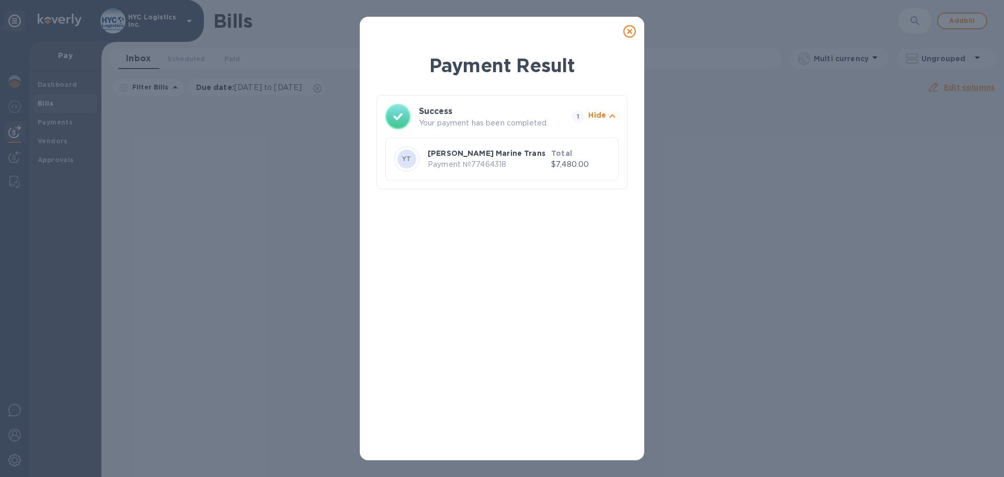
click at [498, 163] on p "Payment № 77464318" at bounding box center [487, 164] width 119 height 11
copy p "77464318"
click at [631, 30] on icon at bounding box center [629, 31] width 13 height 13
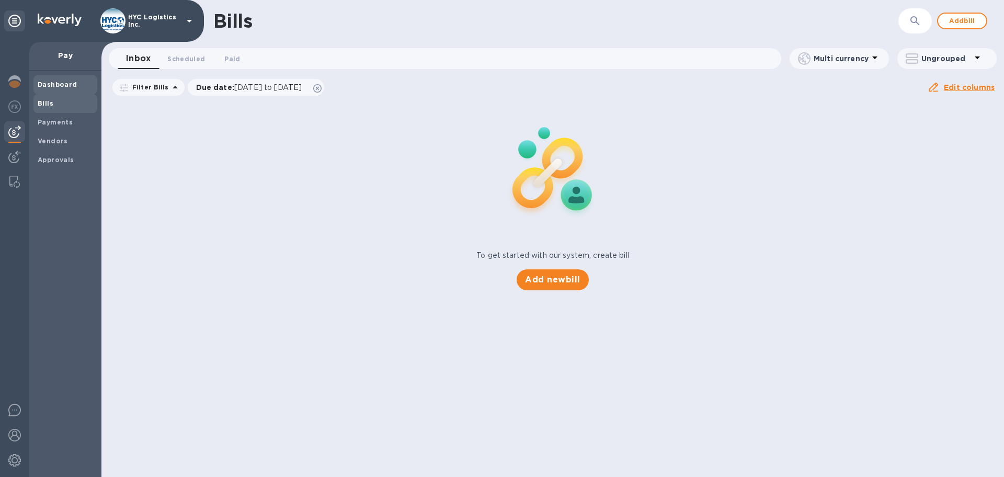
click at [55, 82] on b "Dashboard" at bounding box center [58, 85] width 40 height 8
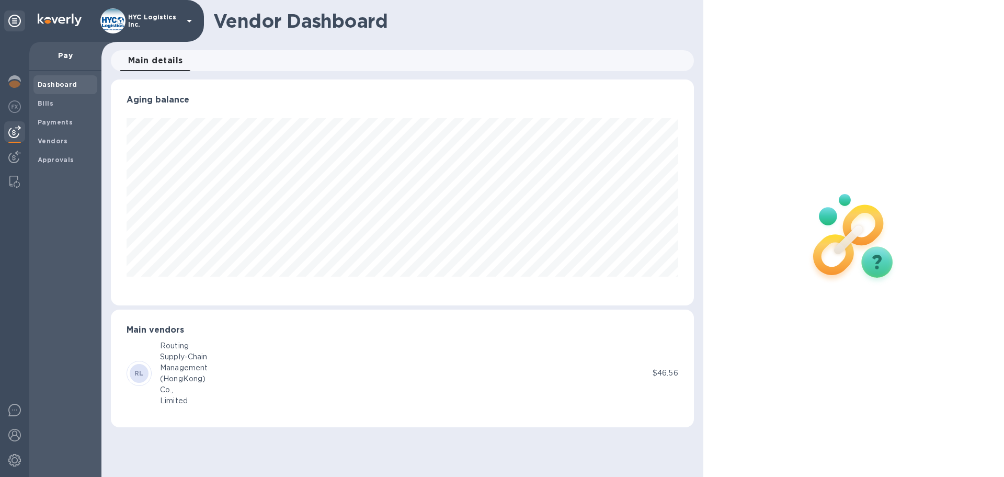
scroll to position [226, 583]
click at [14, 77] on img at bounding box center [14, 81] width 13 height 13
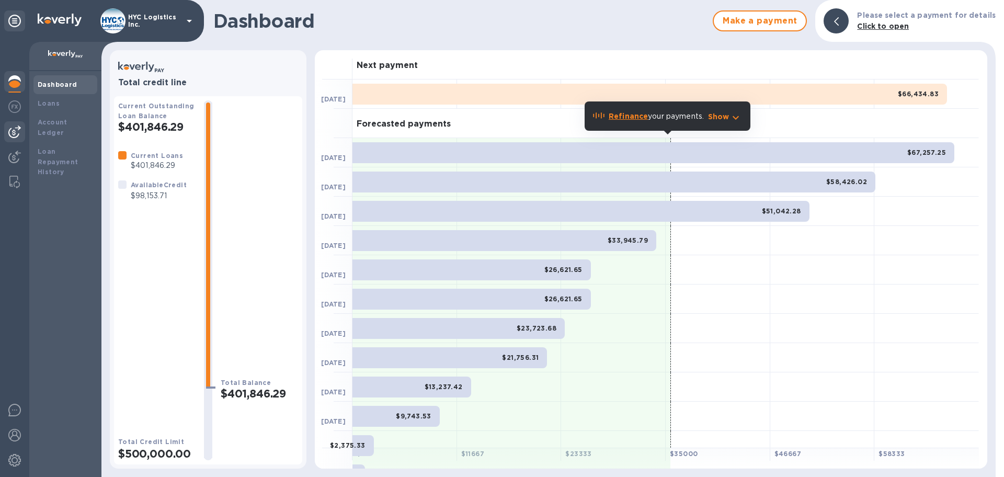
click at [17, 127] on img at bounding box center [14, 132] width 13 height 13
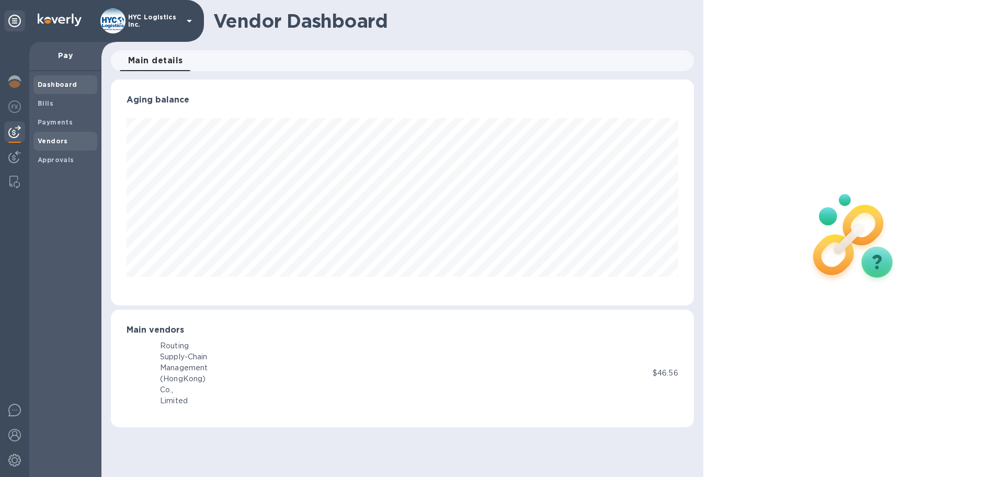
scroll to position [226, 583]
click at [47, 138] on b "Vendors" at bounding box center [53, 141] width 30 height 8
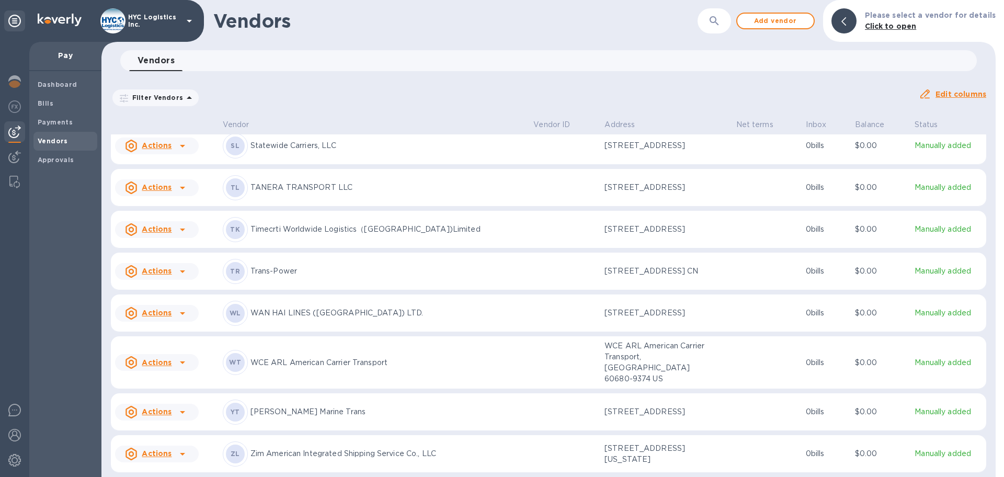
scroll to position [2661, 0]
click at [165, 453] on u "Actions" at bounding box center [157, 453] width 30 height 8
click at [173, 429] on b "Add new bill" at bounding box center [168, 430] width 49 height 8
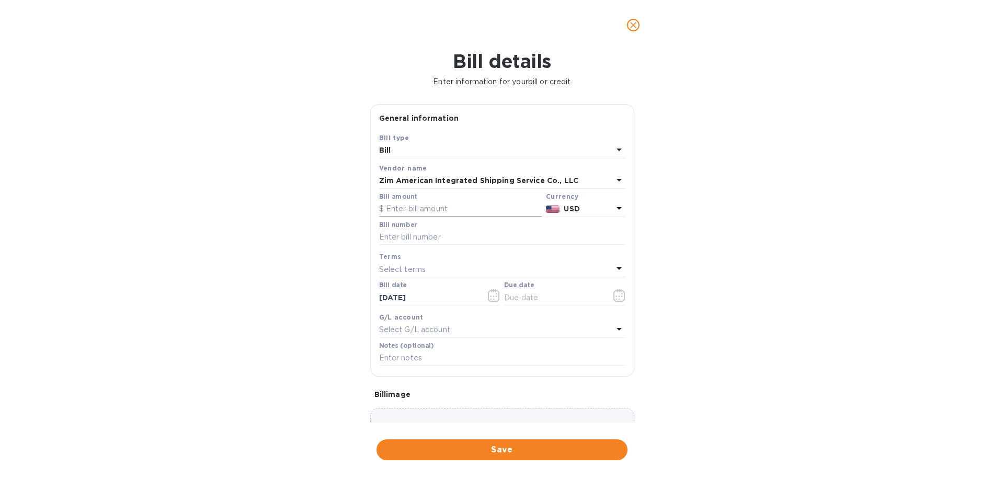
click at [439, 209] on input "text" at bounding box center [460, 209] width 163 height 16
click at [479, 209] on input "text" at bounding box center [460, 209] width 163 height 16
type input "7,500"
click at [516, 235] on input "text" at bounding box center [502, 238] width 246 height 16
paste input "ORFR1581033 ORFR1576730"
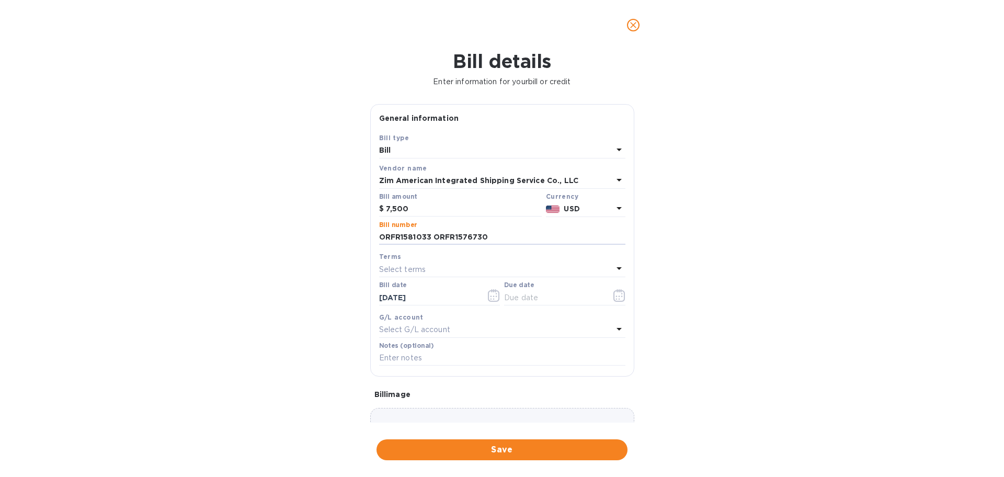
type input "ORFR1581033 ORFR1576730"
click at [490, 269] on div "Select terms" at bounding box center [496, 269] width 234 height 15
click at [450, 405] on p "COD" at bounding box center [498, 406] width 221 height 11
type input "[DATE]"
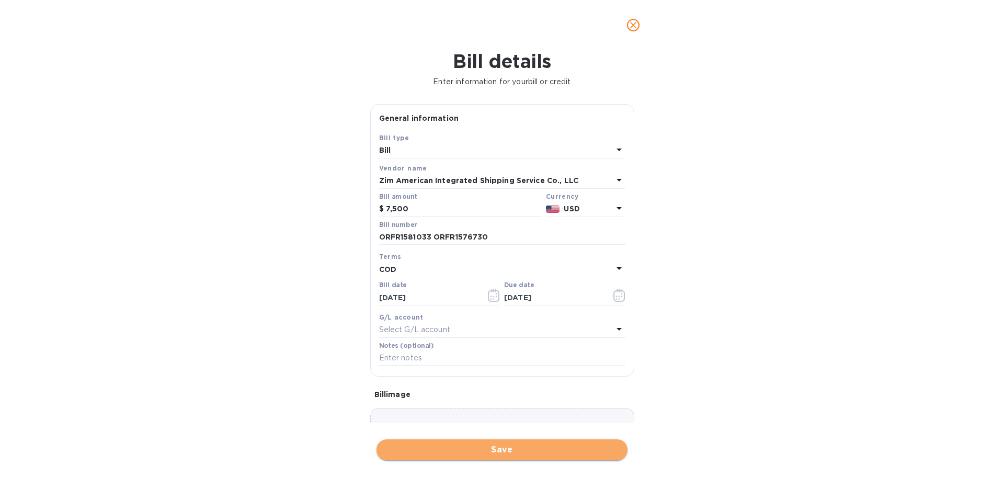
click at [485, 451] on span "Save" at bounding box center [502, 450] width 234 height 13
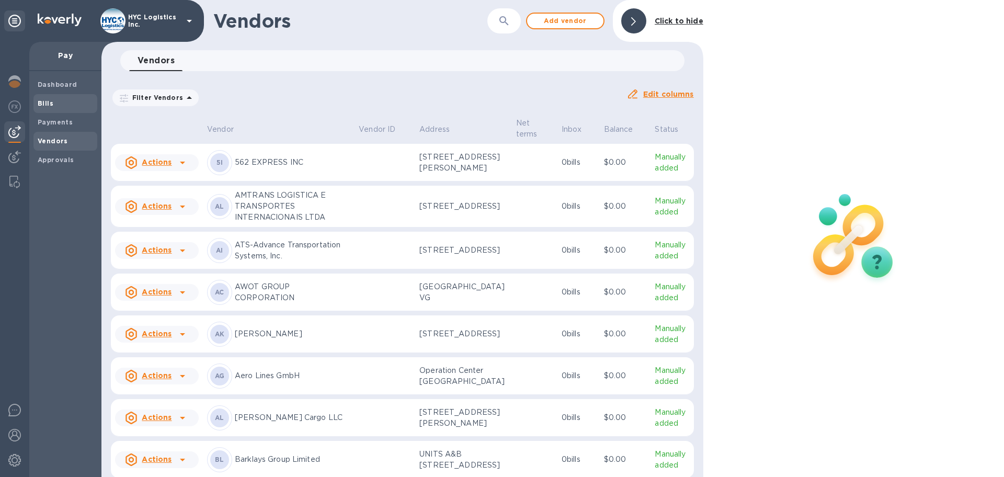
click at [41, 98] on span "Bills" at bounding box center [46, 103] width 16 height 10
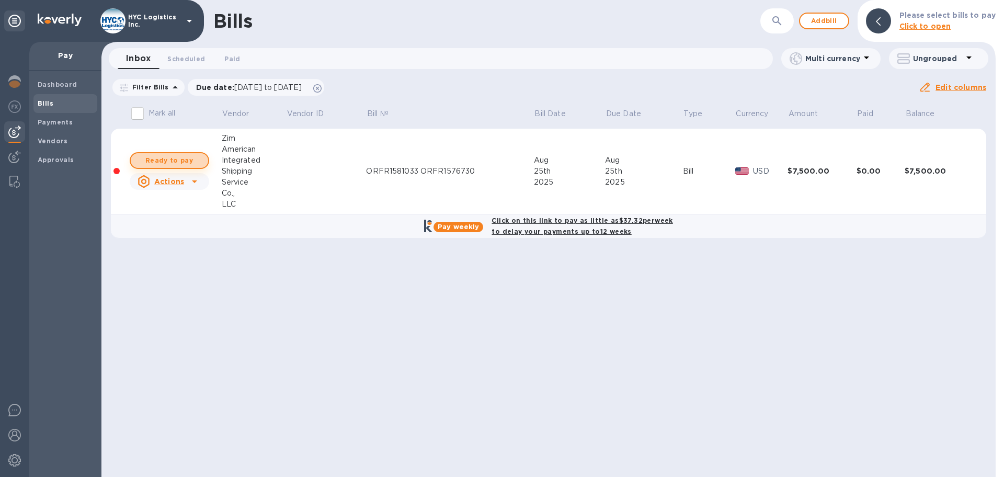
click at [186, 160] on span "Ready to pay" at bounding box center [169, 160] width 61 height 13
checkbox input "true"
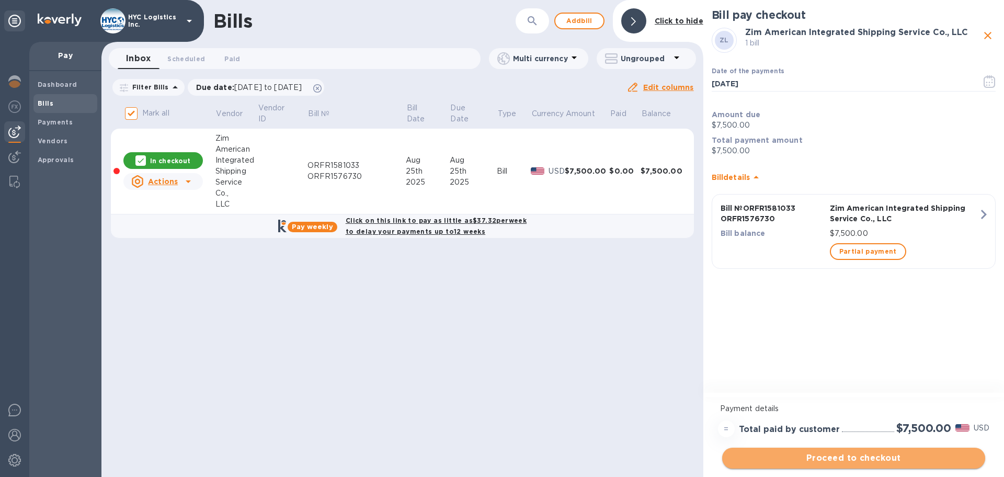
click at [861, 454] on span "Proceed to checkout" at bounding box center [854, 458] width 246 height 13
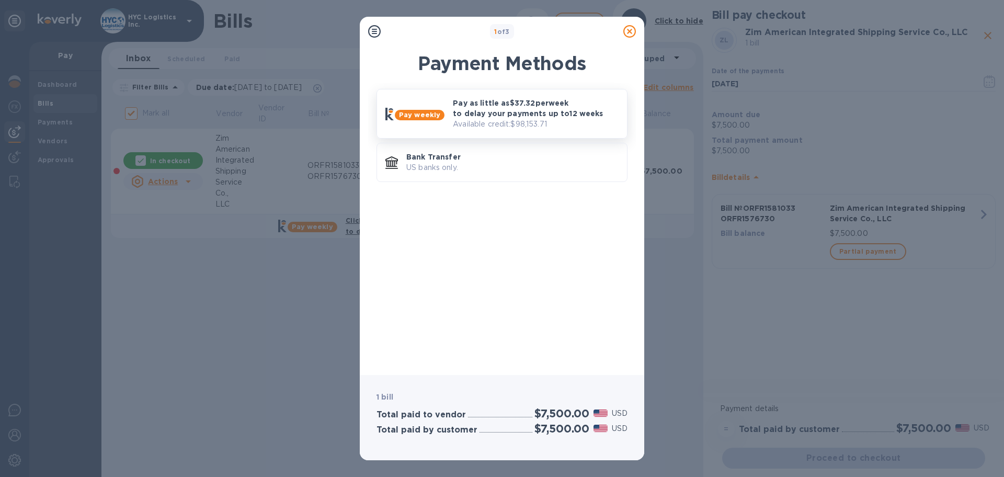
click at [546, 114] on p "Pay as little as $37.32 per week to delay your payments up to 12 weeks" at bounding box center [536, 108] width 166 height 21
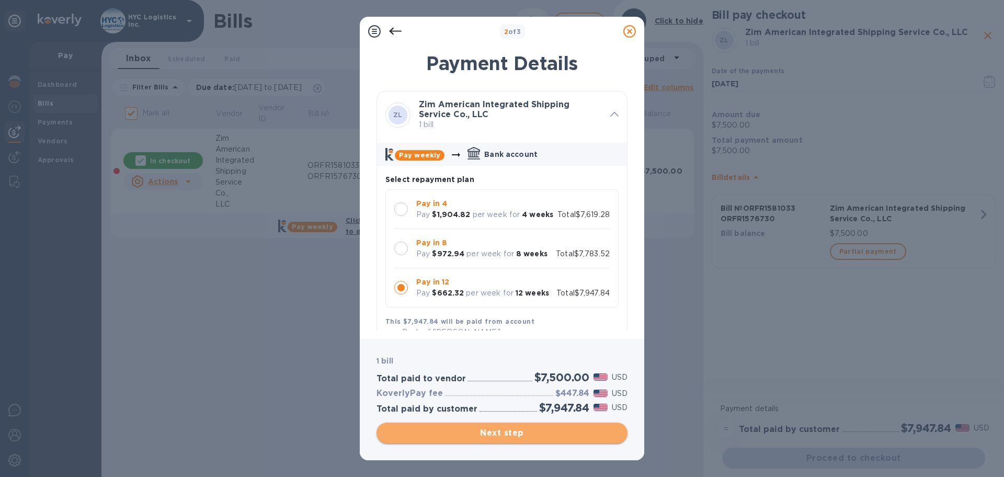
click at [513, 430] on span "Next step" at bounding box center [502, 433] width 234 height 13
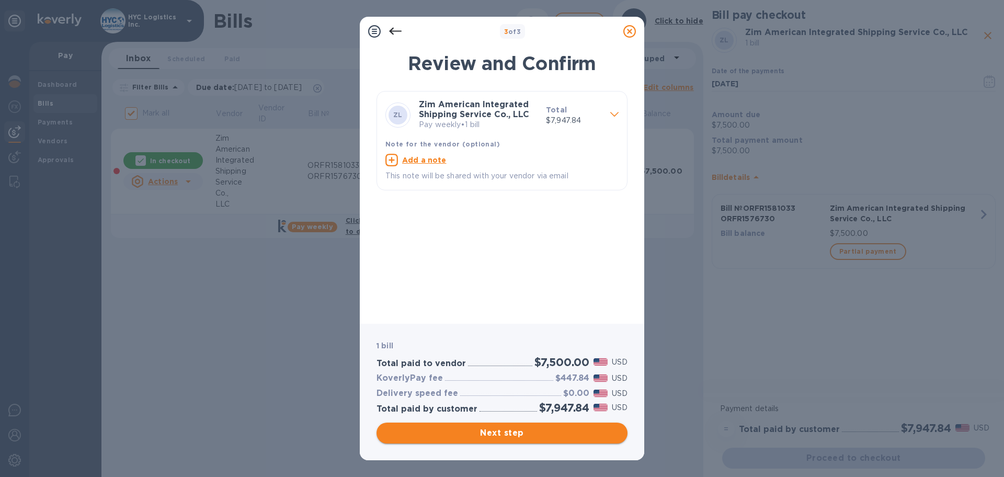
click at [518, 429] on span "Next step" at bounding box center [502, 433] width 234 height 13
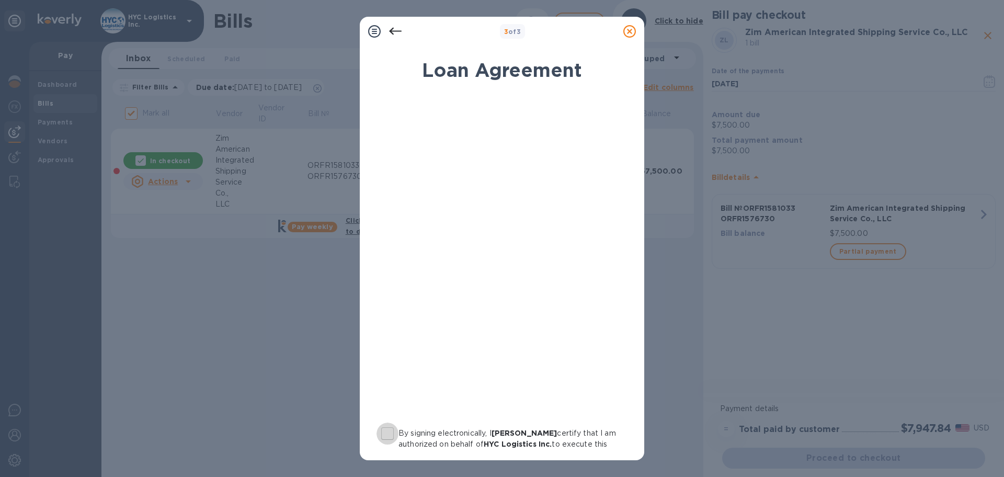
click at [391, 433] on input "By signing electronically, I [PERSON_NAME] certify that I am authorized on beha…" at bounding box center [388, 434] width 22 height 22
checkbox input "true"
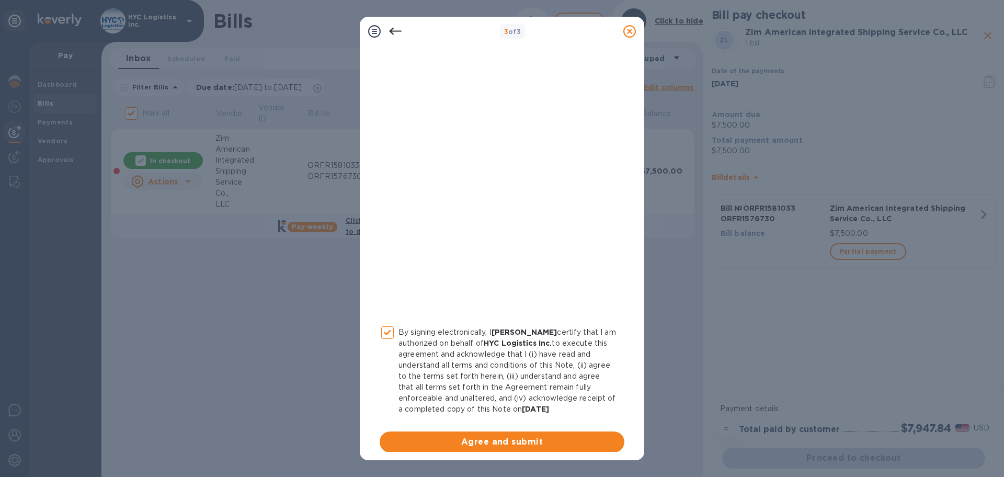
scroll to position [108, 0]
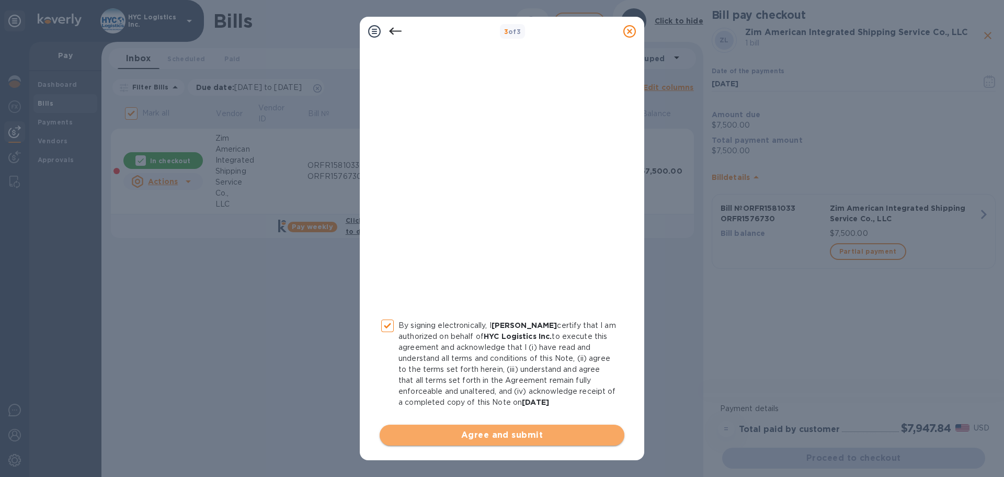
click at [505, 435] on span "Agree and submit" at bounding box center [502, 435] width 228 height 13
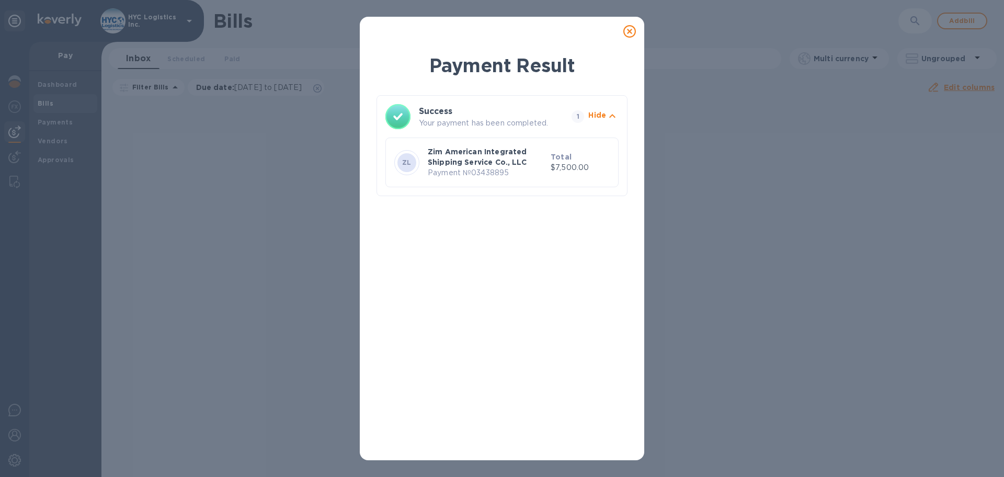
click at [504, 175] on p "Payment № 03438895" at bounding box center [487, 172] width 119 height 11
copy p "03438895"
click at [629, 31] on icon at bounding box center [629, 31] width 13 height 13
